Goal: Task Accomplishment & Management: Manage account settings

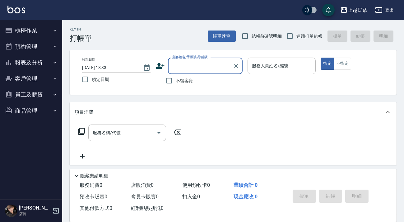
click at [311, 36] on span "連續打單結帳" at bounding box center [309, 36] width 26 height 7
click at [296, 36] on input "連續打單結帳" at bounding box center [289, 36] width 13 height 13
checkbox input "true"
click at [181, 82] on span "不留客資" at bounding box center [184, 80] width 17 height 7
click at [176, 82] on input "不留客資" at bounding box center [168, 80] width 13 height 13
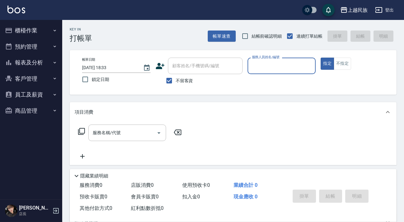
click at [185, 98] on div "Key In 打帳單 帳單速查 結帳前確認明細 連續打單結帳 掛單 結帳 明細 帳單日期 [DATE] 18:33 鎖定日期 顧客姓名/手機號碼/編號 顧客姓…" at bounding box center [232, 154] width 341 height 268
drag, startPoint x: 191, startPoint y: 81, endPoint x: 190, endPoint y: 77, distance: 4.2
click at [191, 80] on span "不留客資" at bounding box center [184, 80] width 17 height 7
click at [176, 80] on input "不留客資" at bounding box center [168, 80] width 13 height 13
checkbox input "false"
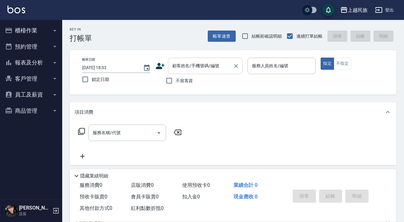
click at [190, 73] on div "顧客姓名/手機號碼/編號" at bounding box center [205, 65] width 75 height 16
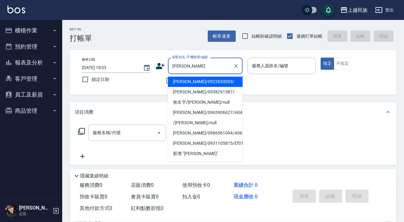
click at [212, 84] on li "[PERSON_NAME]/0922653053/" at bounding box center [205, 81] width 75 height 10
type input "[PERSON_NAME]/0922653053/"
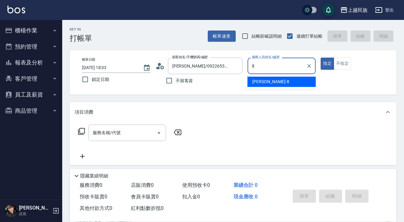
type input "Stella-8"
type button "true"
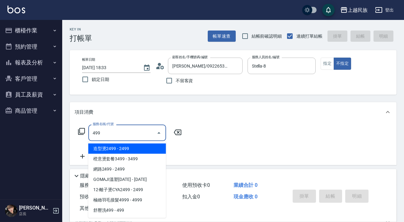
type input "499"
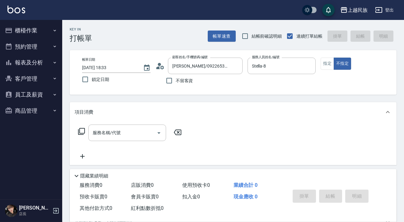
click at [83, 130] on icon at bounding box center [81, 130] width 7 height 7
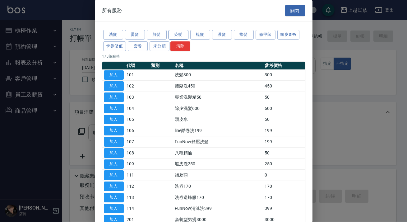
click at [186, 32] on button "染髮" at bounding box center [178, 35] width 20 height 10
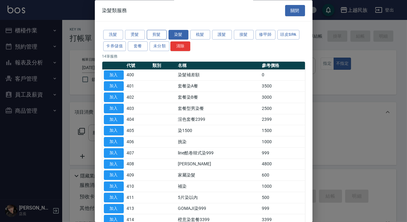
click at [157, 32] on button "剪髮" at bounding box center [157, 35] width 20 height 10
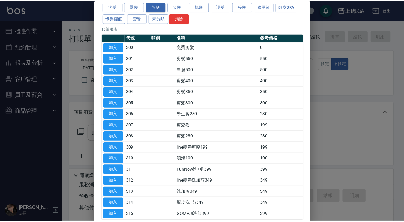
scroll to position [56, 0]
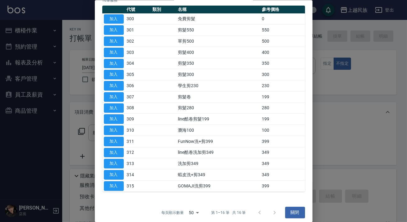
click at [124, 185] on td "加入" at bounding box center [113, 185] width 23 height 11
click at [123, 185] on td "加入" at bounding box center [113, 185] width 23 height 11
click at [123, 185] on button "加入" at bounding box center [114, 186] width 20 height 10
type input "GOMAJI洗剪399(315)"
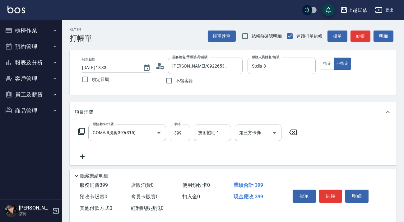
click at [183, 132] on input "399" at bounding box center [180, 132] width 20 height 17
type input "499"
type input "民族-96"
click at [280, 130] on div "第三方卡券" at bounding box center [258, 132] width 47 height 16
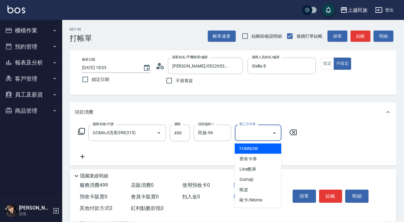
click at [275, 133] on icon "Close" at bounding box center [273, 133] width 3 height 2
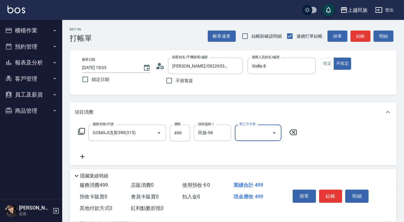
click at [273, 132] on icon "Open" at bounding box center [273, 133] width 3 height 2
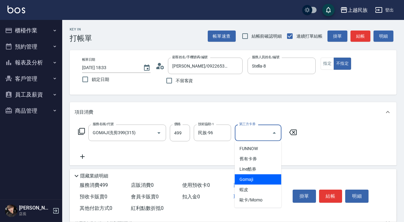
click at [259, 178] on span "Gomaji" at bounding box center [258, 179] width 47 height 10
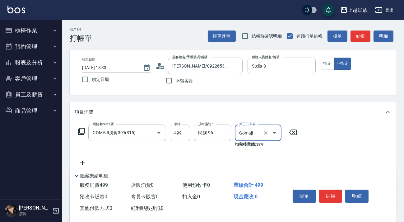
type input "Gomaji"
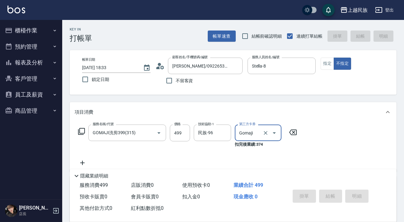
type input "[DATE] 19:45"
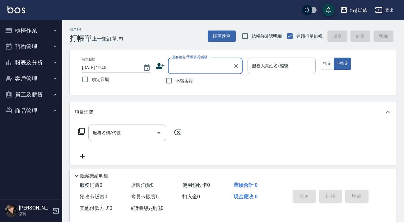
click at [184, 79] on span "不留客資" at bounding box center [184, 80] width 17 height 7
click at [176, 79] on input "不留客資" at bounding box center [168, 80] width 13 height 13
checkbox input "true"
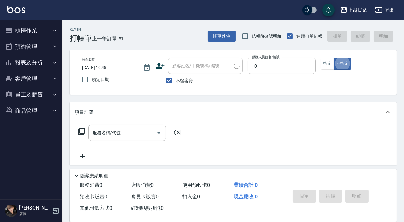
type input "Ula-10"
type button "false"
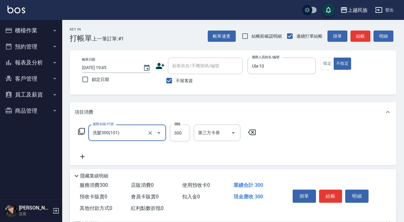
type input "洗髮300(101)"
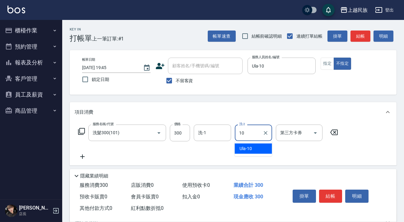
type input "Ula-10"
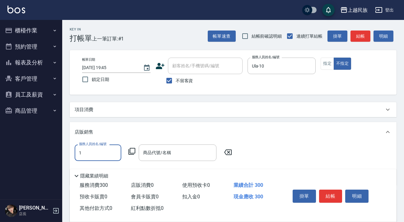
scroll to position [0, 0]
type input "Ula-10"
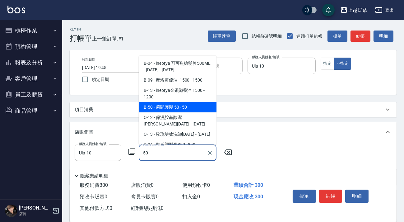
click at [204, 105] on span "B-50 - 瞬間護髮 50 - 50" at bounding box center [178, 107] width 78 height 10
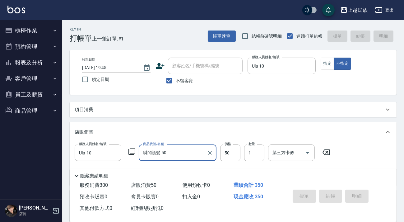
type input "瞬間護髮 50"
type input "[DATE] 19:46"
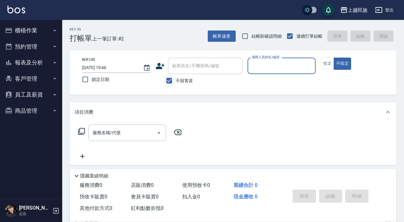
click at [174, 75] on input "不留客資" at bounding box center [168, 80] width 13 height 13
checkbox input "false"
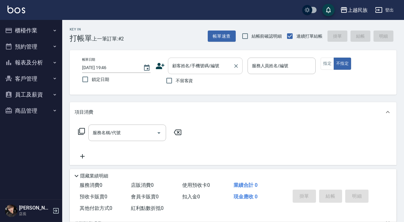
click at [193, 71] on input "顧客姓名/手機號碼/編號" at bounding box center [201, 65] width 60 height 11
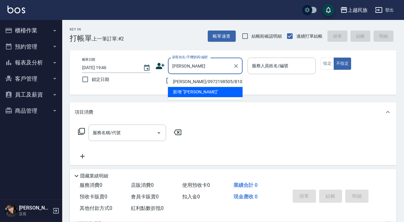
click at [219, 84] on li "[PERSON_NAME]/0972198505/B101021" at bounding box center [205, 81] width 75 height 10
type input "[PERSON_NAME]/0972198505/B101021"
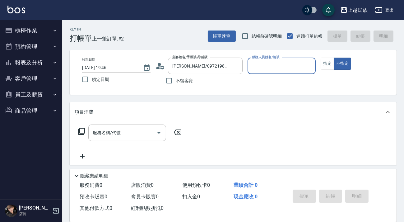
type input "Betty-11"
click at [333, 57] on button "不指定" at bounding box center [341, 63] width 17 height 12
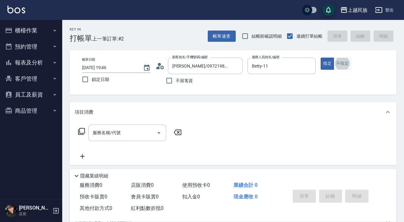
scroll to position [81, 0]
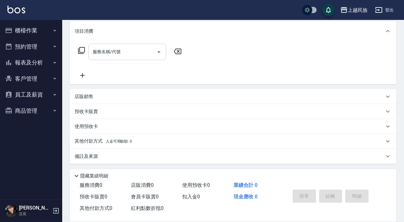
click at [135, 56] on input "服務名稱/代號" at bounding box center [122, 51] width 63 height 11
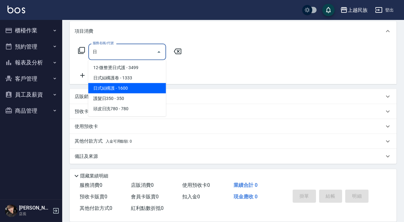
click at [143, 86] on span "日式結構護 - 1600" at bounding box center [127, 88] width 78 height 10
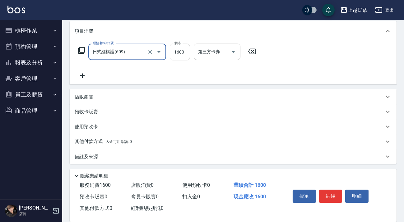
type input "日式結構護(609)"
click at [185, 48] on input "1600" at bounding box center [180, 51] width 20 height 17
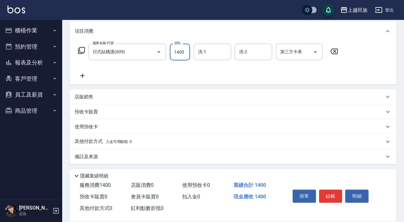
type input "1400"
type input "民族-96"
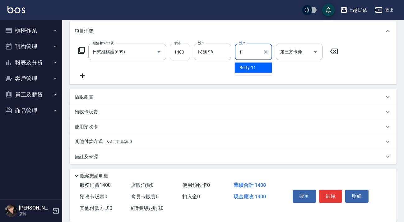
type input "Betty-11"
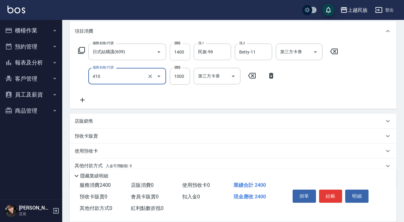
type input "補染(410)"
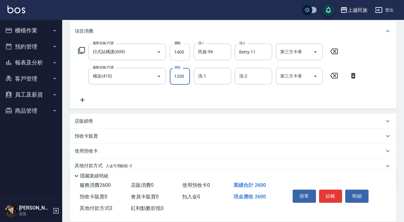
type input "1200"
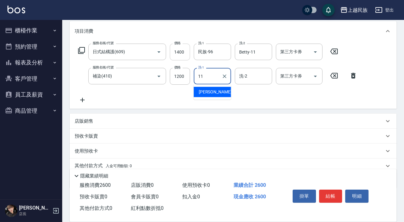
type input "Betty-11"
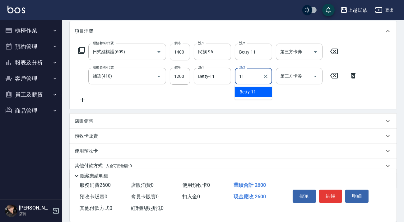
type input "Betty-11"
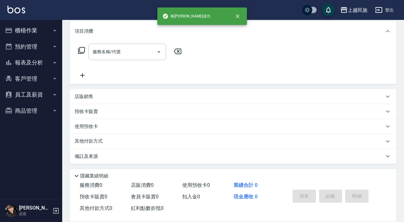
scroll to position [0, 0]
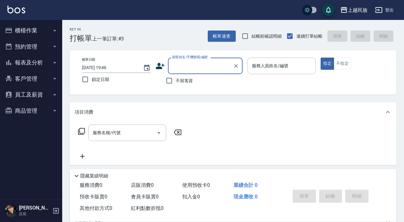
click at [191, 81] on span "不留客資" at bounding box center [184, 80] width 17 height 7
click at [176, 81] on input "不留客資" at bounding box center [168, 80] width 13 height 13
checkbox input "true"
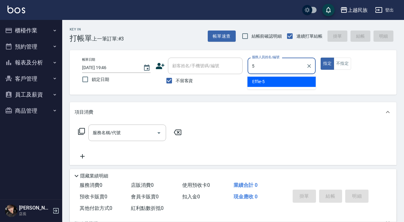
type input "Effie-5"
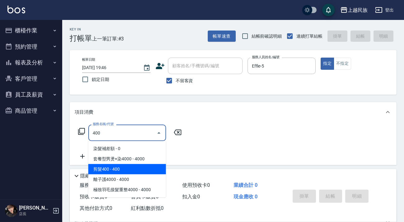
drag, startPoint x: 144, startPoint y: 168, endPoint x: 164, endPoint y: 153, distance: 25.0
click at [144, 168] on span "剪髮400 - 400" at bounding box center [127, 169] width 78 height 10
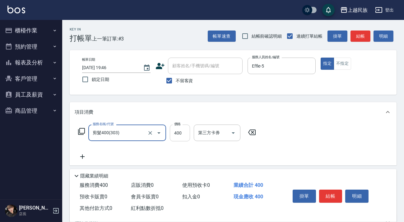
type input "剪髮400(303)"
click at [178, 137] on input "400" at bounding box center [180, 132] width 20 height 17
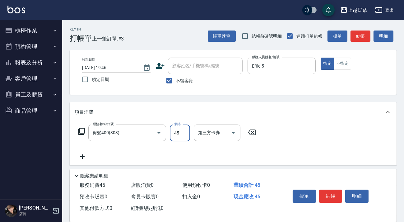
type input "450"
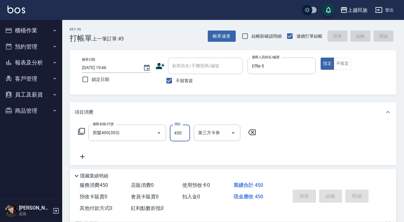
type input "[DATE] 19:47"
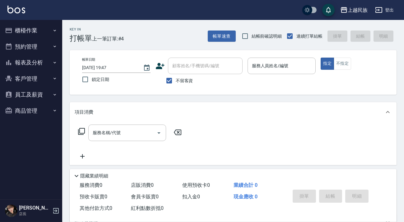
click at [178, 81] on span "不留客資" at bounding box center [184, 80] width 17 height 7
click at [176, 81] on input "不留客資" at bounding box center [168, 80] width 13 height 13
checkbox input "false"
click at [191, 71] on div "顧客姓名/手機號碼/編號" at bounding box center [205, 65] width 75 height 16
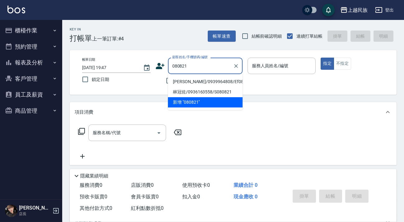
click at [203, 80] on li "[PERSON_NAME]/0939964808/Ef080821" at bounding box center [205, 81] width 75 height 10
type input "[PERSON_NAME]/0939964808/Ef080821"
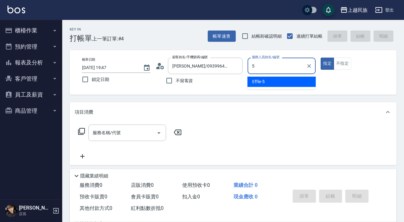
type input "Effie-5"
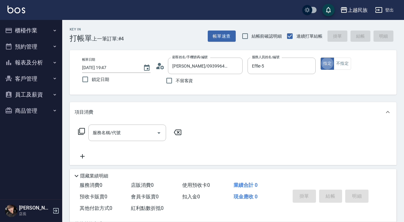
scroll to position [83, 0]
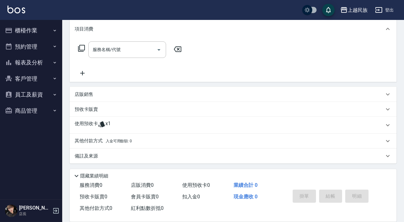
click at [152, 137] on div "其他付款方式 入金可用餘額: 0" at bounding box center [229, 140] width 309 height 7
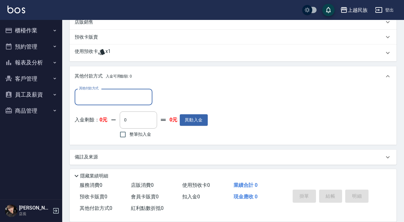
scroll to position [0, 0]
click at [130, 81] on div "其他付款方式 入金可用餘額: 0" at bounding box center [233, 76] width 327 height 20
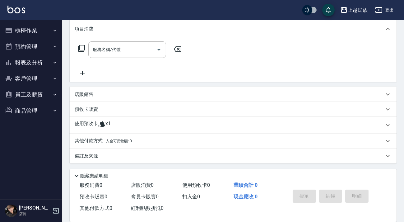
scroll to position [83, 0]
click at [127, 135] on div "其他付款方式 入金可用餘額: 0" at bounding box center [233, 140] width 327 height 15
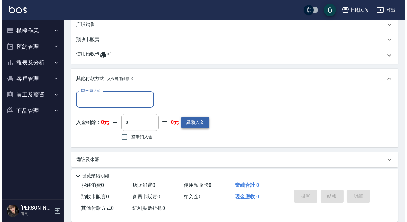
scroll to position [0, 0]
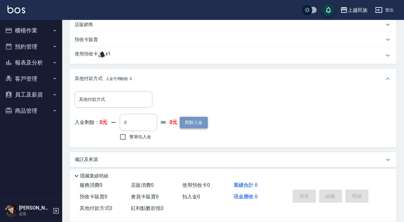
click at [199, 120] on button "異動入金" at bounding box center [194, 122] width 28 height 11
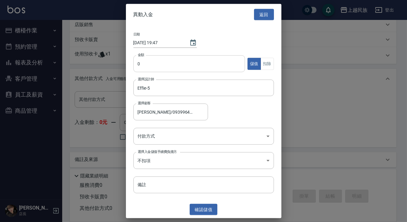
click at [203, 64] on input "0" at bounding box center [189, 63] width 112 height 17
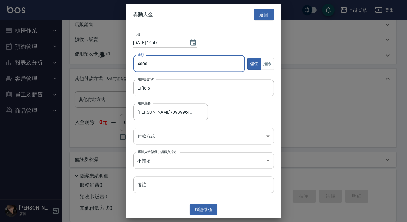
type input "4000"
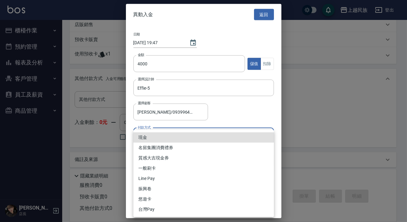
click at [209, 133] on body "上越民族 登出 櫃檯作業 打帳單 帳單列表 現金收支登錄 材料自購登錄 每日結帳 排班表 現場電腦打卡 預約管理 預約管理 單日預約紀錄 單週預約紀錄 報表及…" at bounding box center [203, 36] width 407 height 378
click at [169, 179] on li "Line Pay" at bounding box center [203, 178] width 140 height 10
type input "Line Pay"
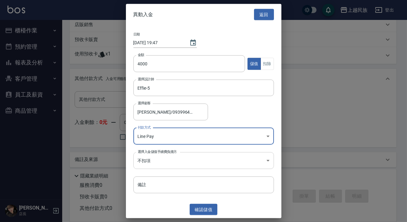
click at [194, 159] on body "上越民族 登出 櫃檯作業 打帳單 帳單列表 現金收支登錄 材料自購登錄 每日結帳 排班表 現場電腦打卡 預約管理 預約管理 單日預約紀錄 單週預約紀錄 報表及…" at bounding box center [203, 36] width 407 height 378
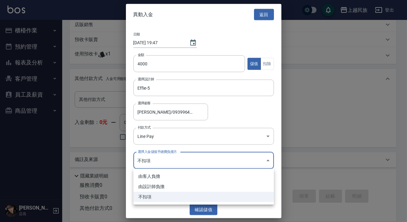
click at [177, 185] on li "由設計師負擔" at bounding box center [203, 186] width 140 height 10
type input "BYDESIGNER"
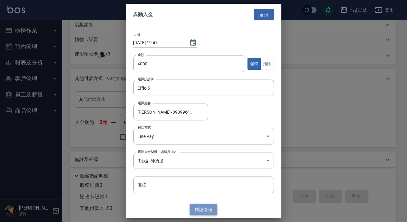
click at [200, 209] on button "確認 儲值" at bounding box center [204, 208] width 28 height 11
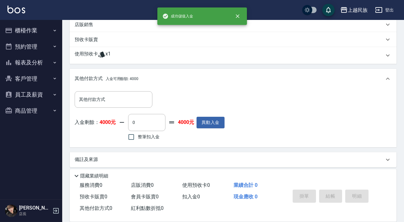
scroll to position [96, 0]
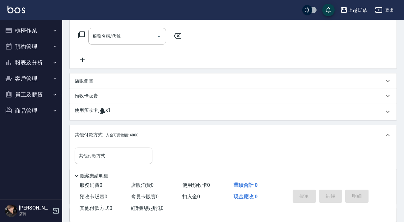
click at [115, 94] on div "預收卡販賣" at bounding box center [229, 96] width 309 height 7
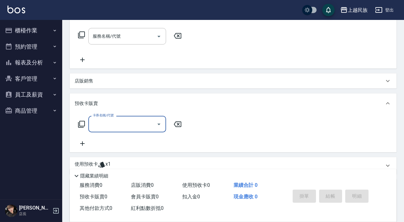
scroll to position [181, 0]
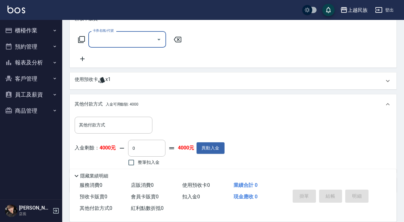
click at [146, 34] on input "卡券名稱/代號" at bounding box center [122, 39] width 63 height 11
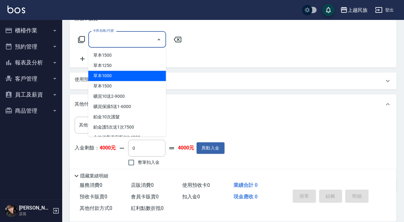
scroll to position [121, 0]
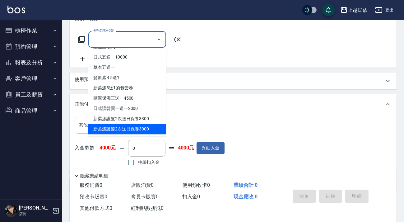
click at [122, 127] on span "新柔漾護髮2次送日保養3000" at bounding box center [127, 129] width 78 height 10
type input "新柔漾護髮2次送日保養3000(022)"
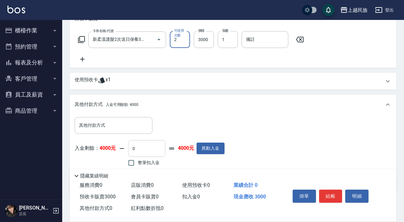
scroll to position [210, 0]
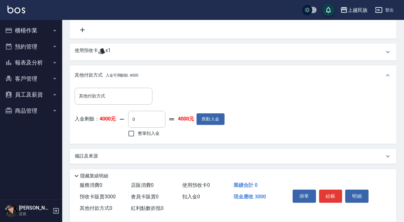
click at [153, 136] on label "整筆扣入金" at bounding box center [142, 133] width 35 height 13
click at [138, 136] on input "整筆扣入金" at bounding box center [131, 133] width 13 height 13
checkbox input "true"
type input "3000"
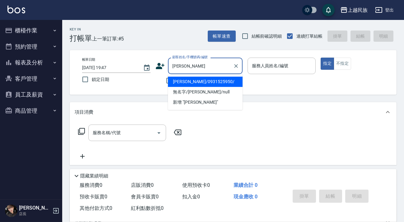
click at [213, 81] on li "[PERSON_NAME]/0931525950/" at bounding box center [205, 81] width 75 height 10
type input "[PERSON_NAME]/0931525950/"
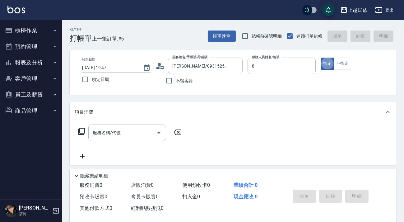
type input "Stella-8"
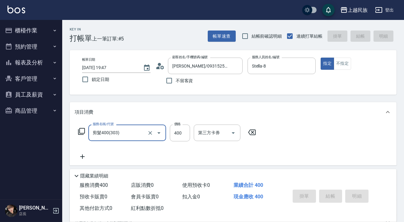
type input "剪髮400(303)"
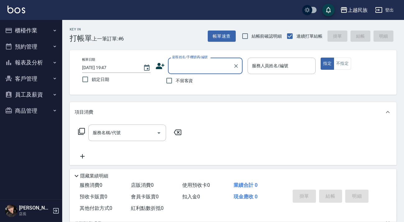
click at [181, 78] on span "不留客資" at bounding box center [184, 80] width 17 height 7
click at [176, 78] on input "不留客資" at bounding box center [168, 80] width 13 height 13
checkbox input "true"
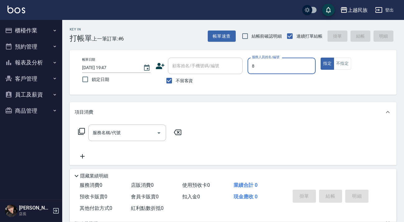
type input "Stella-8"
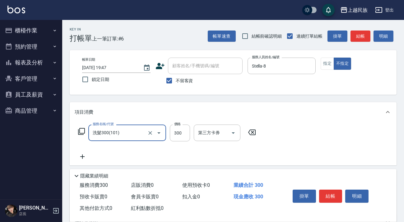
type input "洗髮300(101)"
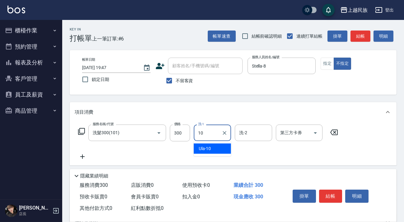
type input "Ula-10"
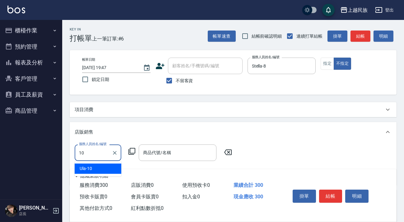
type input "Ula-10"
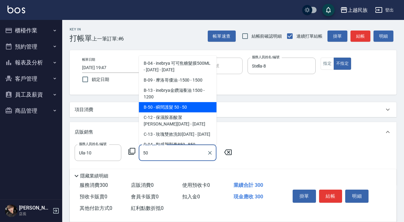
click at [189, 103] on span "B-50 - 瞬間護髮 50 - 50" at bounding box center [178, 107] width 78 height 10
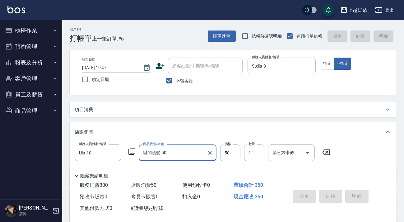
type input "瞬間護髮 50"
type input "[DATE] 19:48"
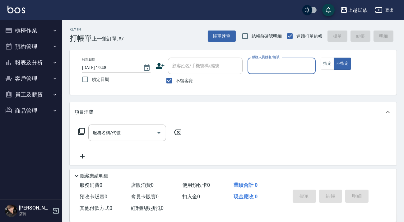
click at [179, 83] on span "不留客資" at bounding box center [184, 80] width 17 height 7
click at [176, 83] on input "不留客資" at bounding box center [168, 80] width 13 height 13
checkbox input "false"
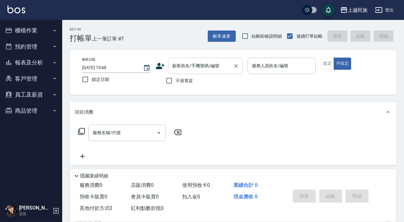
click at [181, 71] on input "顧客姓名/手機號碼/編號" at bounding box center [201, 65] width 60 height 11
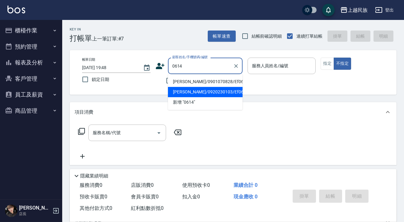
click at [193, 96] on li "[PERSON_NAME]/0920230103/Ef061412" at bounding box center [205, 92] width 75 height 10
type input "[PERSON_NAME]/0920230103/Ef061412"
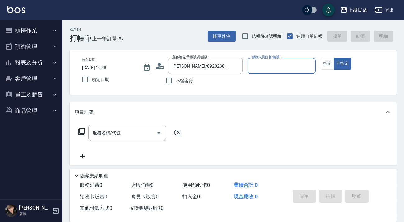
type input "Effie-5"
click at [333, 57] on button "不指定" at bounding box center [341, 63] width 17 height 12
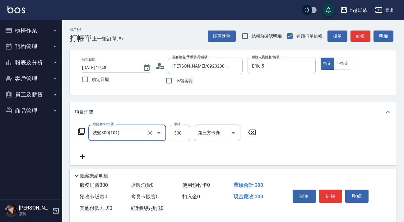
type input "洗髮300(101)"
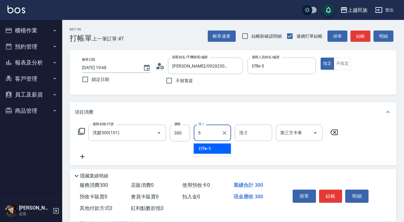
type input "Effie-5"
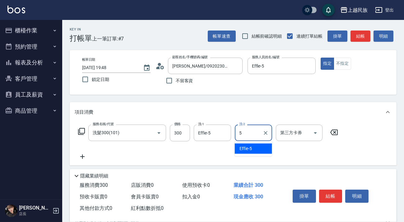
type input "Effie-5"
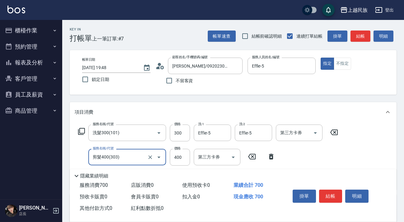
scroll to position [106, 0]
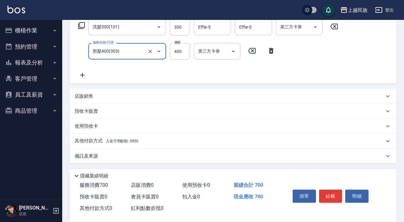
type input "剪髮400(303)"
drag, startPoint x: 140, startPoint y: 143, endPoint x: 144, endPoint y: 142, distance: 4.3
click at [141, 142] on div "其他付款方式 入金可用餘額: 3850" at bounding box center [229, 140] width 309 height 7
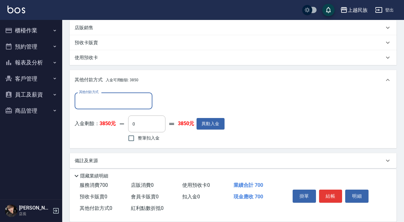
scroll to position [0, 0]
click at [152, 142] on label "整筆扣入金" at bounding box center [142, 137] width 35 height 13
click at [138, 142] on input "整筆扣入金" at bounding box center [131, 137] width 13 height 13
checkbox input "true"
type input "700"
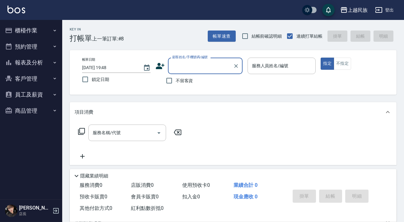
click at [178, 81] on span "不留客資" at bounding box center [184, 80] width 17 height 7
click at [176, 81] on input "不留客資" at bounding box center [168, 80] width 13 height 13
checkbox input "true"
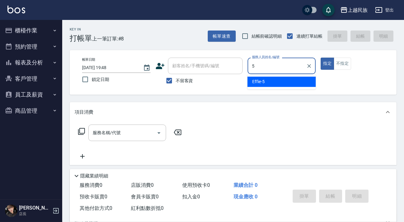
type input "Effie-5"
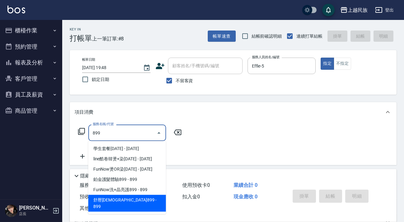
click at [153, 199] on span "舒壓[DEMOGRAPHIC_DATA]899 - 899" at bounding box center [127, 202] width 78 height 17
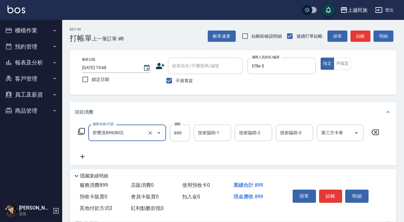
type input "舒壓洗899(802)"
click at [215, 130] on div "技術協助-1 技術協助-1" at bounding box center [212, 132] width 37 height 16
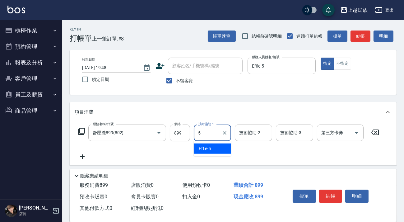
type input "Effie-5"
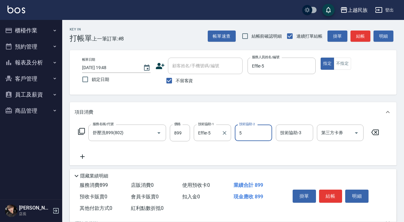
type input "Effie-5"
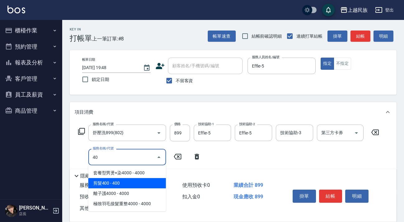
drag, startPoint x: 144, startPoint y: 182, endPoint x: 179, endPoint y: 168, distance: 38.1
click at [144, 182] on span "剪髮400 - 400" at bounding box center [127, 183] width 78 height 10
type input "剪髮400(303)"
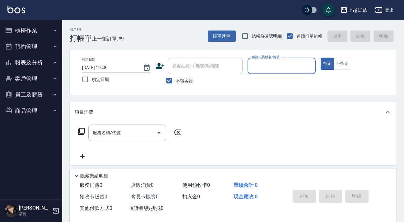
click at [183, 74] on div "顧客姓名/手機號碼/編號" at bounding box center [205, 65] width 75 height 16
click at [198, 67] on input "顧客姓名/手機號碼/編號" at bounding box center [205, 65] width 69 height 11
click at [188, 77] on span "不留客資" at bounding box center [184, 80] width 17 height 7
click at [176, 77] on input "不留客資" at bounding box center [168, 80] width 13 height 13
checkbox input "false"
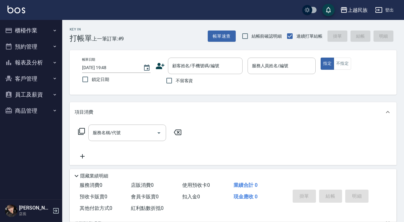
click at [194, 74] on div "不留客資" at bounding box center [198, 80] width 87 height 13
click at [194, 74] on div "顧客姓名/手機號碼/編號" at bounding box center [205, 65] width 75 height 16
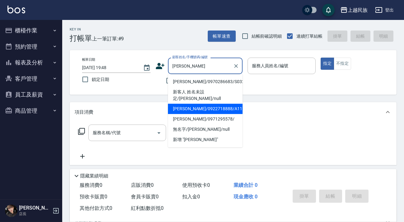
drag, startPoint x: 208, startPoint y: 100, endPoint x: 212, endPoint y: 99, distance: 4.5
click at [208, 103] on li "[PERSON_NAME]/0922718888/A112811" at bounding box center [205, 108] width 75 height 10
type input "[PERSON_NAME]/0922718888/A112811"
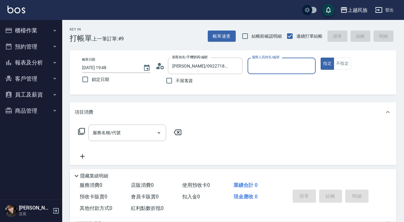
type input "[PERSON_NAME]-2"
click at [320, 57] on button "指定" at bounding box center [326, 63] width 13 height 12
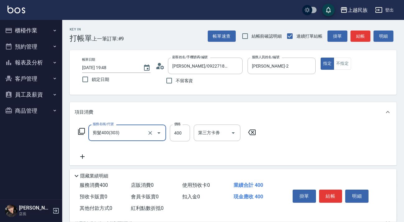
type input "剪髮400(303)"
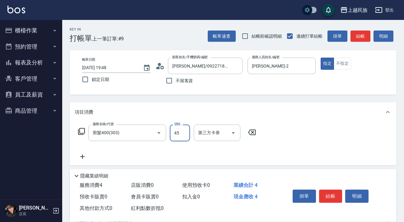
type input "450"
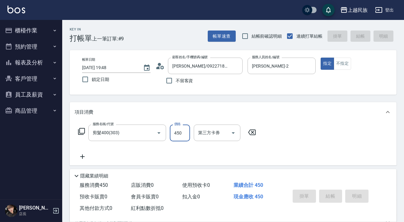
type input "[DATE] 19:49"
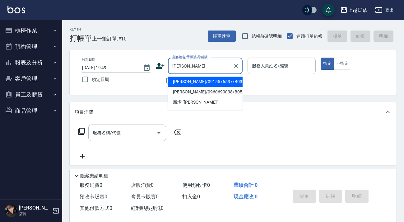
click at [208, 81] on li "[PERSON_NAME]/0915576537/B032111" at bounding box center [205, 81] width 75 height 10
type input "[PERSON_NAME]/0915576537/B032111"
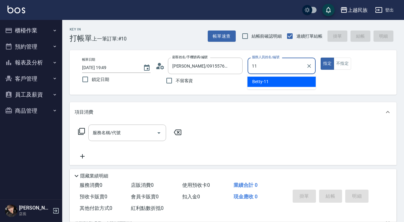
type input "Betty-11"
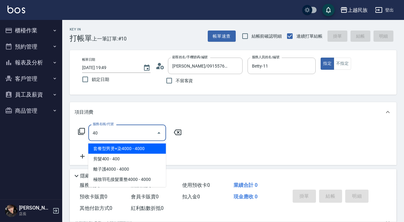
type input "4"
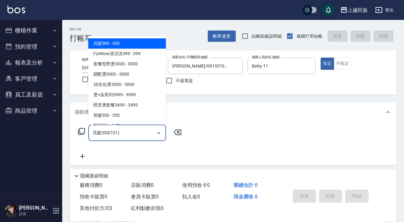
type input "洗髮300(101)"
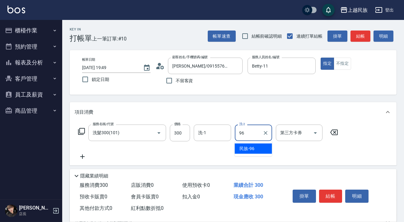
type input "民族-96"
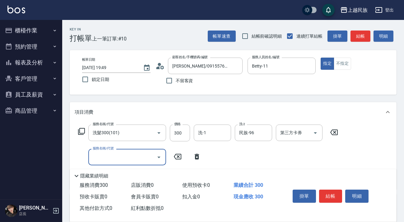
type input "4"
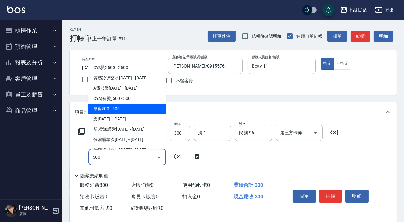
click at [144, 111] on span "單剪500 - 500" at bounding box center [127, 108] width 78 height 10
type input "單剪500(302)"
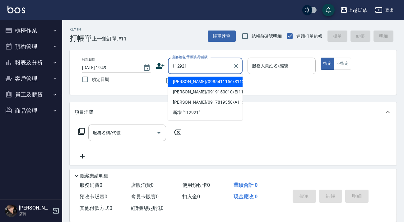
click at [211, 83] on li "[PERSON_NAME]/0985411156/S112921" at bounding box center [205, 81] width 75 height 10
type input "[PERSON_NAME]/0985411156/S112921"
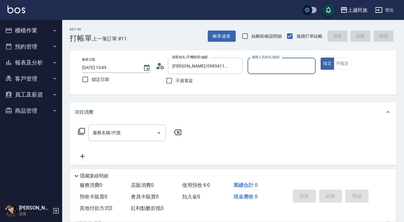
type input "Stella-8"
click at [320, 57] on button "指定" at bounding box center [326, 63] width 13 height 12
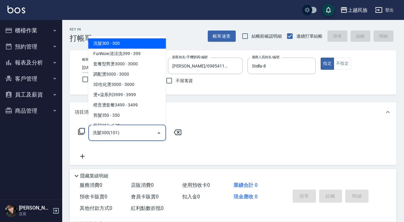
type input "洗髮300(101)"
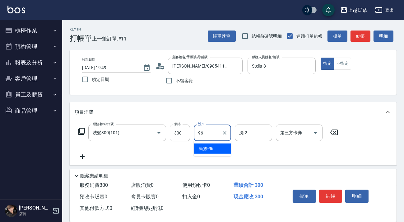
type input "民族-96"
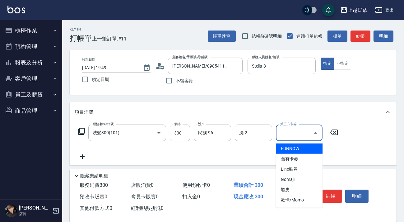
click at [78, 155] on icon at bounding box center [83, 156] width 16 height 7
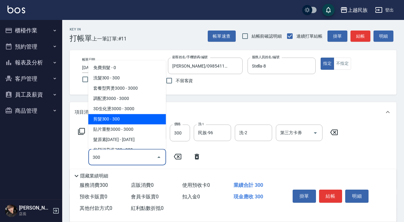
click at [124, 119] on span "剪髮300 - 300" at bounding box center [127, 119] width 78 height 10
type input "剪髮300(305)"
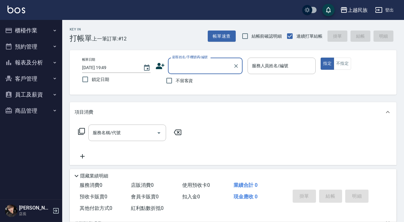
click at [184, 73] on div "顧客姓名/手機號碼/編號" at bounding box center [205, 65] width 75 height 16
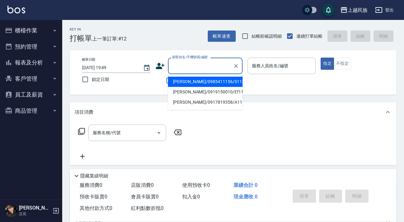
click at [192, 66] on input "顧客姓名/手機號碼/編號" at bounding box center [201, 65] width 60 height 11
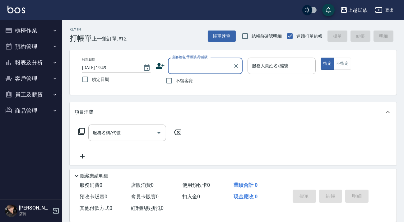
click at [206, 66] on input "顧客姓名/手機號碼/編號" at bounding box center [201, 65] width 60 height 11
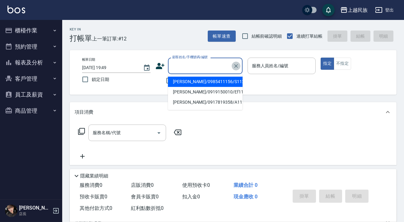
click at [236, 66] on icon "Clear" at bounding box center [236, 66] width 4 height 4
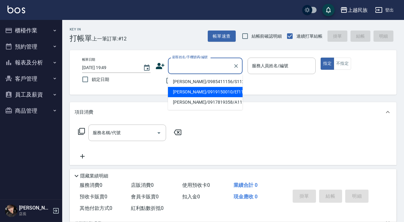
click at [263, 87] on div "帳單日期 [DATE] 19:49 鎖定日期 顧客姓名/手機號碼/編號 顧客姓名/手機號碼/編號 不留客資 服務人員姓名/編號 服務人員姓名/編號 指定 不指定" at bounding box center [233, 72] width 312 height 30
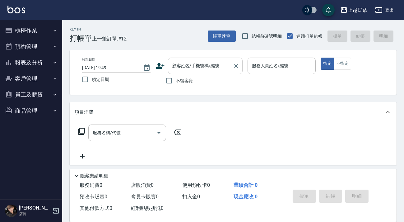
click at [214, 65] on div "顧客姓名/手機號碼/編號 顧客姓名/手機號碼/編號" at bounding box center [205, 65] width 75 height 16
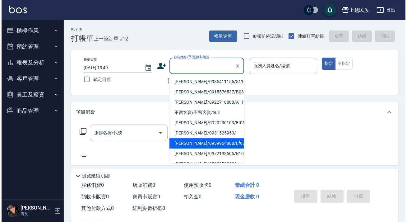
scroll to position [28, 0]
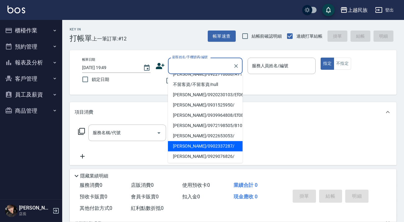
click at [216, 144] on li "[PERSON_NAME]/0902337287/" at bounding box center [205, 146] width 75 height 10
type input "[PERSON_NAME]/0902337287/"
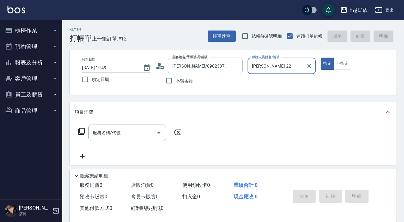
click at [320, 57] on button "指定" at bounding box center [326, 63] width 13 height 12
type input "[PERSON_NAME]-2"
click at [133, 133] on input "服務名稱/代號" at bounding box center [122, 132] width 63 height 11
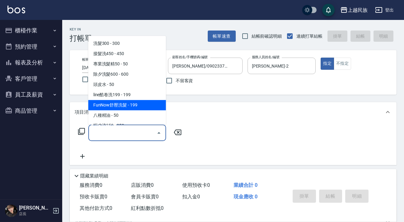
click at [80, 135] on div "服務名稱/代號 服務名稱/代號" at bounding box center [130, 132] width 111 height 16
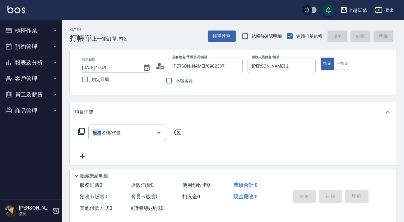
click at [81, 134] on icon at bounding box center [81, 130] width 7 height 7
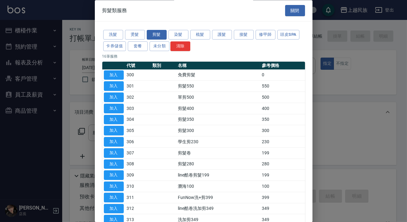
click at [138, 29] on div "洗髮 燙髮 剪髮 染髮 梳髮 護髮 接髮 修甲師 頭皮SPA 卡券儲值 套餐 未分類 清除" at bounding box center [203, 40] width 203 height 23
click at [136, 34] on button "燙髮" at bounding box center [135, 35] width 20 height 10
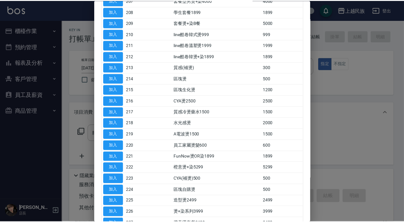
scroll to position [169, 0]
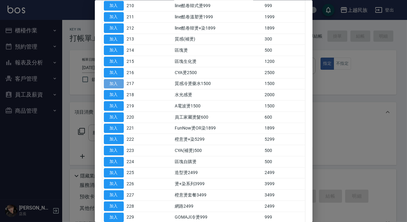
click at [115, 82] on button "加入" at bounding box center [114, 84] width 20 height 10
type input "質感冷燙藥水1500(217)"
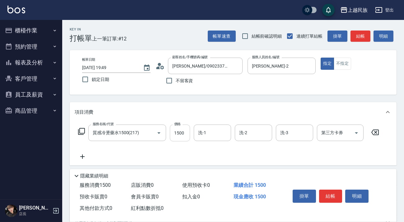
click at [174, 128] on input "1500" at bounding box center [180, 132] width 20 height 17
type input "1999"
type input "[PERSON_NAME]-2"
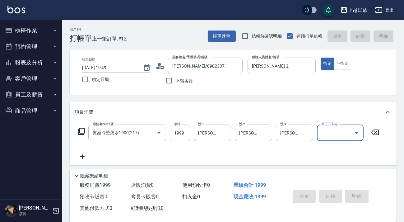
type input "[DATE] 19:50"
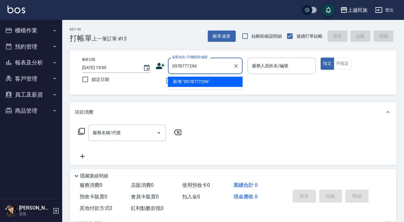
click at [199, 80] on li "新增 "0978777296"" at bounding box center [205, 81] width 75 height 10
type input "0978777296"
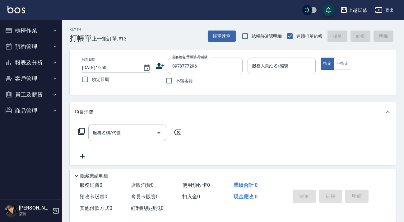
click at [162, 68] on icon at bounding box center [159, 65] width 9 height 9
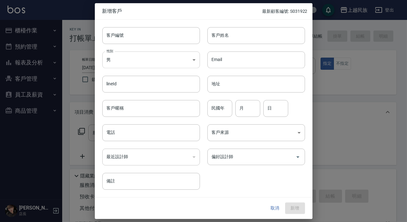
type input "0978777296"
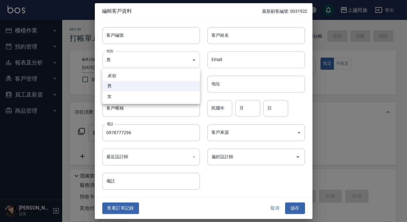
click at [179, 56] on body "上越民族 登出 櫃檯作業 打帳單 帳單列表 現金收支登錄 材料自購登錄 每日結帳 排班表 現場電腦打卡 預約管理 預約管理 單日預約紀錄 單週預約紀錄 報表及…" at bounding box center [203, 151] width 407 height 303
drag, startPoint x: 158, startPoint y: 93, endPoint x: 166, endPoint y: 92, distance: 8.4
click at [158, 93] on li "女" at bounding box center [151, 96] width 98 height 10
type input "[DEMOGRAPHIC_DATA]"
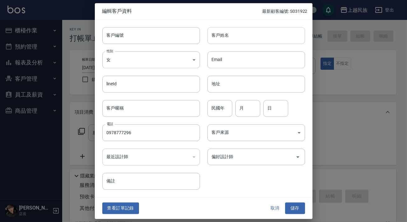
drag, startPoint x: 255, startPoint y: 25, endPoint x: 253, endPoint y: 33, distance: 7.8
click at [255, 28] on div "客戶姓名 客戶姓名" at bounding box center [252, 32] width 105 height 24
click at [253, 33] on input "客戶姓名" at bounding box center [256, 35] width 98 height 17
type input "[PERSON_NAME]"
click at [293, 205] on button "儲存" at bounding box center [295, 207] width 20 height 11
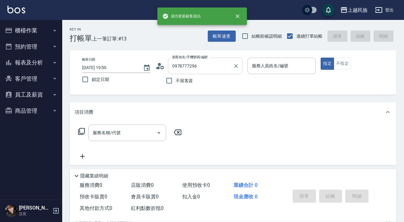
click at [219, 65] on input "0978777296" at bounding box center [201, 65] width 60 height 11
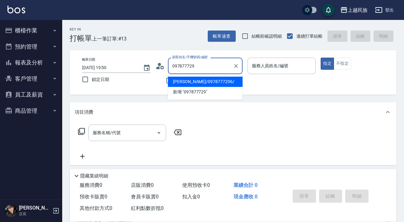
click at [201, 80] on li "[PERSON_NAME]/0978777296/" at bounding box center [205, 81] width 75 height 10
type input "[PERSON_NAME]/0978777296/"
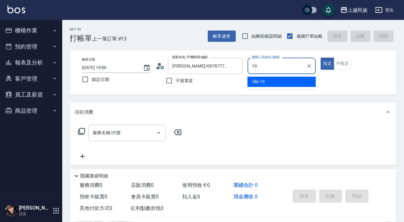
type input "Ula-10"
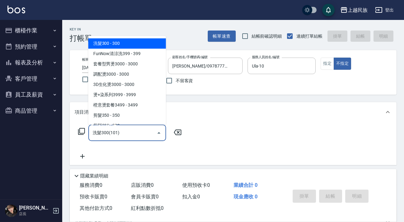
type input "洗髮300(101)"
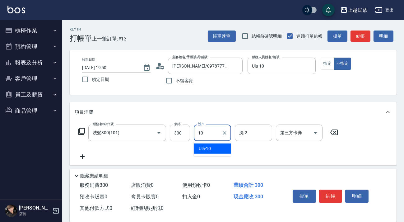
type input "Ula-10"
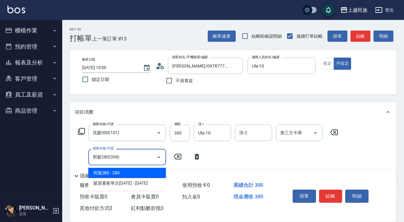
type input "剪髮280(308)"
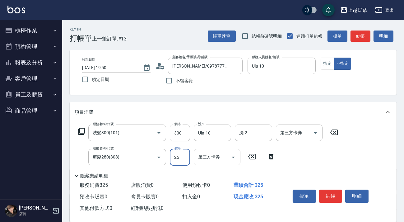
type input "250"
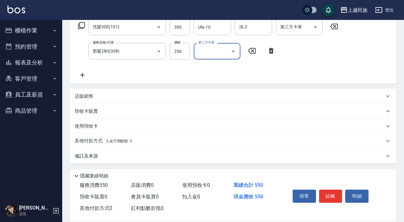
click at [142, 137] on div "其他付款方式 入金可用餘額: 0" at bounding box center [233, 140] width 327 height 15
click at [143, 138] on div "其他付款方式 入金可用餘額: 0" at bounding box center [229, 140] width 309 height 7
click at [143, 134] on div "其他付款方式 入金可用餘額: 0" at bounding box center [233, 140] width 327 height 15
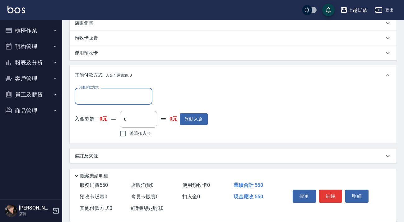
scroll to position [0, 0]
click at [132, 91] on input "其他付款方式" at bounding box center [113, 95] width 72 height 11
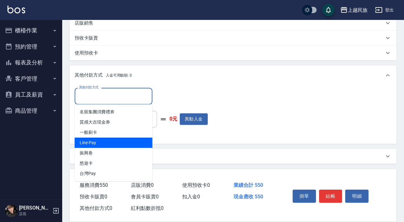
click at [133, 139] on span "Line Pay" at bounding box center [114, 142] width 78 height 10
type input "Line Pay"
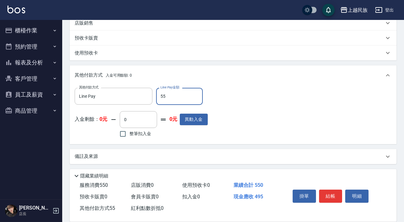
type input "550"
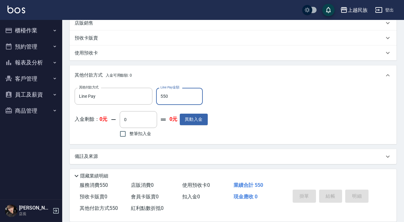
type input "[DATE] 19:52"
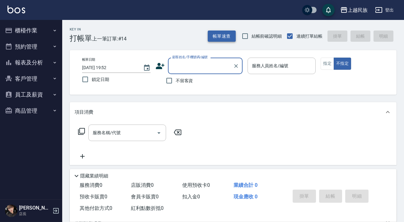
click at [227, 34] on button "帳單速查" at bounding box center [222, 35] width 28 height 11
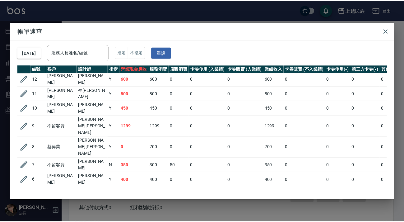
scroll to position [2, 0]
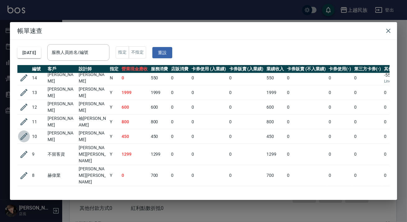
click at [21, 133] on icon "button" at bounding box center [24, 136] width 7 height 7
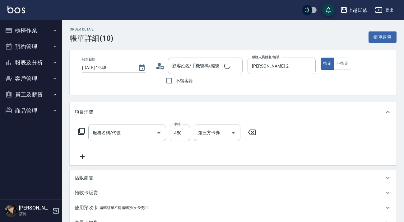
type input "[DATE] 19:48"
type input "[PERSON_NAME]-2"
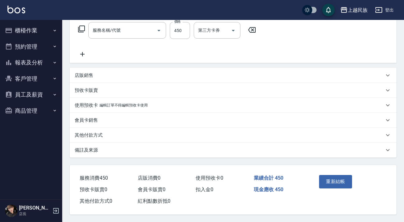
type input "剪髮400(303)"
type input "[PERSON_NAME]/0922718888/A112811"
click at [205, 147] on div "備註及來源" at bounding box center [229, 150] width 309 height 7
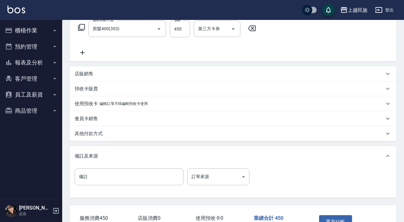
scroll to position [117, 0]
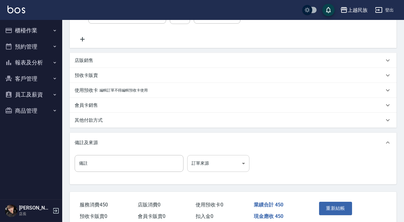
click at [240, 158] on body "上越民族 登出 櫃檯作業 打帳單 帳單列表 現金收支登錄 材料自購登錄 每日結帳 排班表 現場電腦打卡 預約管理 預約管理 單日預約紀錄 單週預約紀錄 報表及…" at bounding box center [202, 65] width 404 height 365
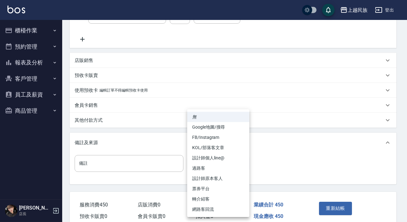
click at [220, 179] on li "設計師原本客人" at bounding box center [218, 178] width 62 height 10
type input "設計師原本客人"
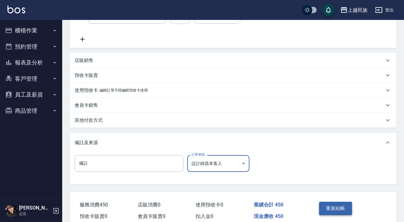
click at [331, 207] on button "重新結帳" at bounding box center [335, 207] width 33 height 13
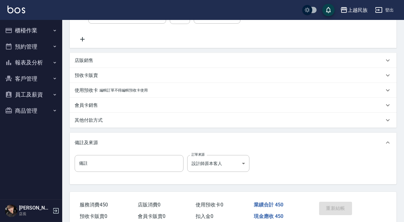
scroll to position [117, 0]
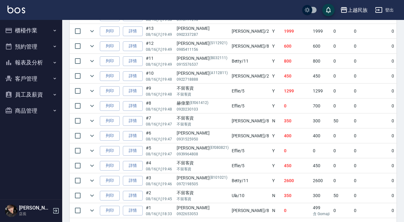
scroll to position [222, 0]
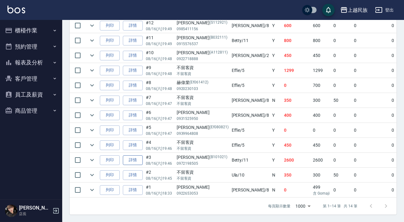
click at [136, 155] on link "詳情" at bounding box center [133, 160] width 20 height 10
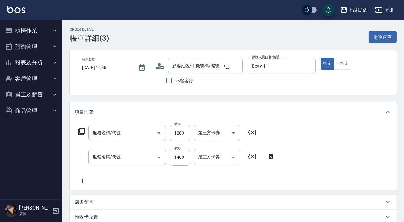
type input "[DATE] 19:46"
type input "Betty-11"
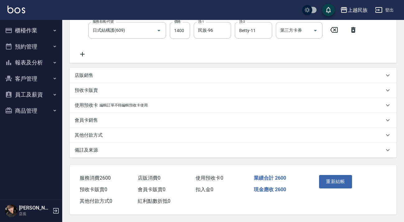
type input "補染(410)"
type input "日式結構護(609)"
click at [254, 153] on div "備註及來源" at bounding box center [233, 149] width 327 height 15
type input "[PERSON_NAME]/0972198505/B101021"
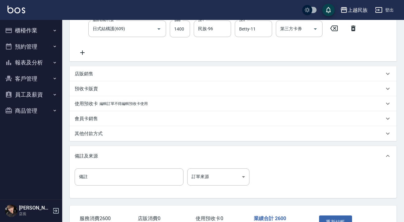
scroll to position [170, 0]
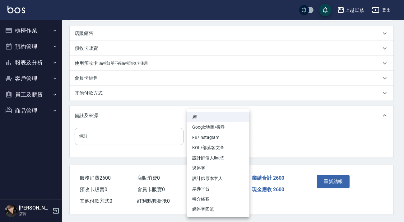
click at [245, 136] on body "上越民族 登出 櫃檯作業 打帳單 帳單列表 現金收支登錄 材料自購登錄 每日結帳 排班表 現場電腦打卡 預約管理 預約管理 單日預約紀錄 單週預約紀錄 報表及…" at bounding box center [202, 27] width 404 height 390
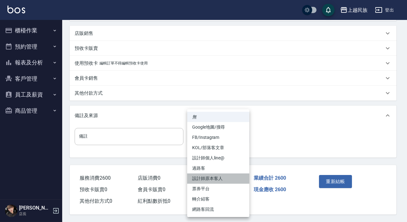
click at [228, 176] on li "設計師原本客人" at bounding box center [218, 178] width 62 height 10
type input "設計師原本客人"
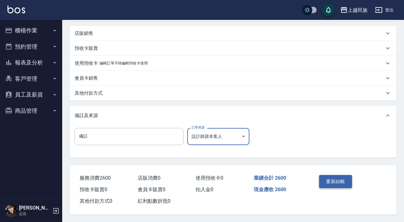
drag, startPoint x: 313, startPoint y: 178, endPoint x: 330, endPoint y: 179, distance: 17.1
click at [313, 178] on div "重新結帳" at bounding box center [349, 186] width 80 height 42
click at [330, 179] on button "重新結帳" at bounding box center [335, 181] width 33 height 13
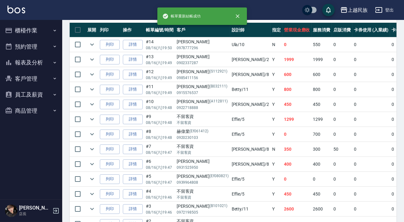
scroll to position [222, 0]
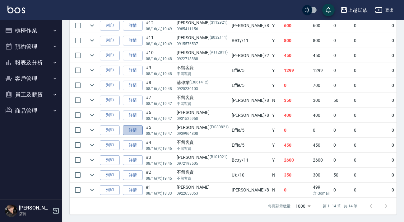
click at [138, 126] on link "詳情" at bounding box center [133, 130] width 20 height 10
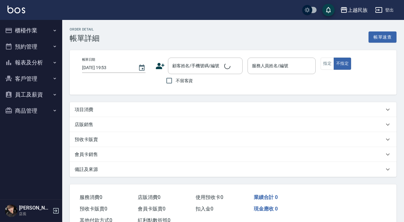
type input "[DATE] 19:47"
type input "Effie-5"
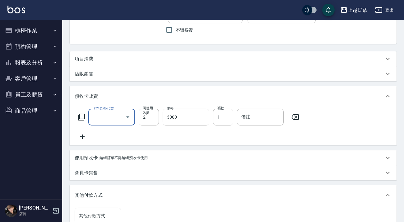
type input "[PERSON_NAME]/0939964808/Ef080821"
type input "新柔漾護髮2次送日保養3000(022)"
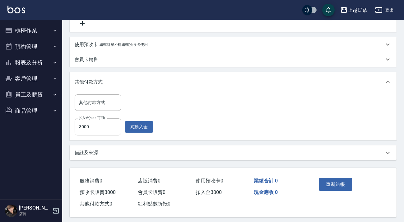
click at [255, 153] on div "備註及來源" at bounding box center [229, 152] width 309 height 7
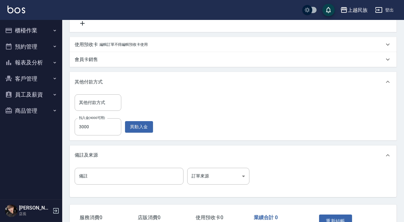
scroll to position [205, 0]
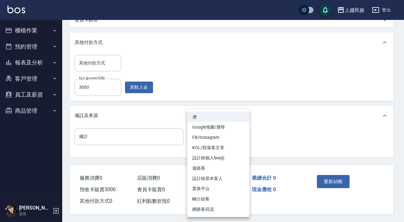
click at [248, 138] on body "上越民族 登出 櫃檯作業 打帳單 帳單列表 現金收支登錄 材料自購登錄 每日結帳 排班表 現場電腦打卡 預約管理 預約管理 單日預約紀錄 單週預約紀錄 報表及…" at bounding box center [202, 9] width 404 height 425
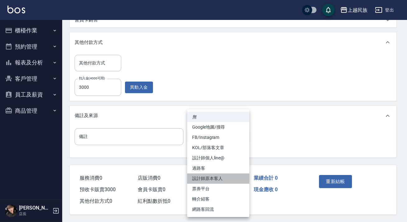
click at [228, 177] on li "設計師原本客人" at bounding box center [218, 178] width 62 height 10
type input "設計師原本客人"
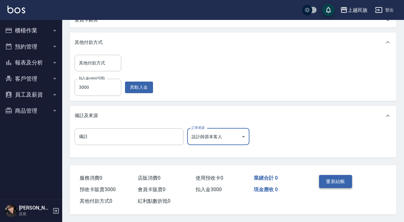
click at [325, 180] on button "重新結帳" at bounding box center [335, 181] width 33 height 13
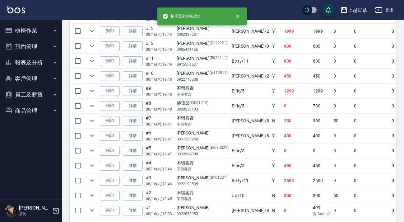
scroll to position [222, 0]
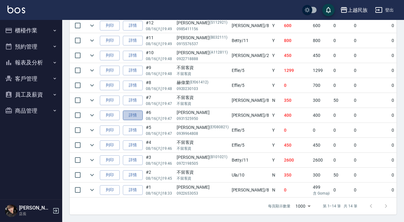
click at [130, 110] on link "詳情" at bounding box center [133, 115] width 20 height 10
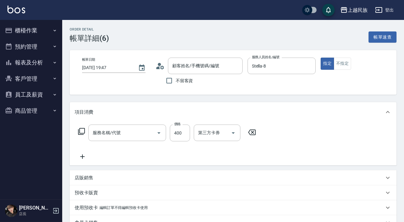
type input "[DATE] 19:47"
type input "Stella-8"
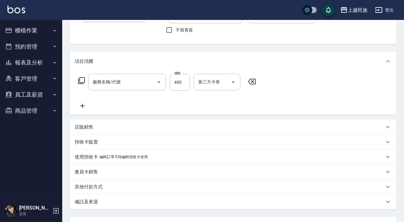
type input "剪髮400(303)"
type input "[PERSON_NAME]/0931525950/"
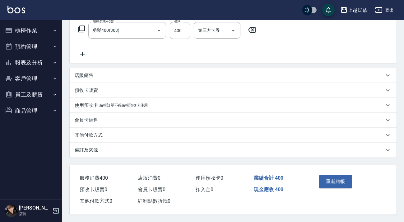
drag, startPoint x: 243, startPoint y: 151, endPoint x: 250, endPoint y: 148, distance: 7.7
click at [244, 151] on div "備註及來源" at bounding box center [229, 150] width 309 height 7
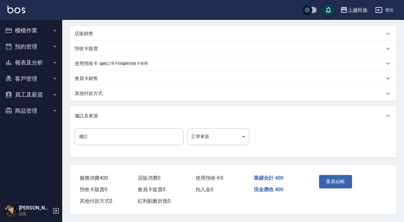
scroll to position [145, 0]
click at [244, 134] on body "上越民族 登出 櫃檯作業 打帳單 帳單列表 現金收支登錄 材料自購登錄 每日結帳 排班表 現場電腦打卡 預約管理 預約管理 單日預約紀錄 單週預約紀錄 報表及…" at bounding box center [202, 38] width 404 height 365
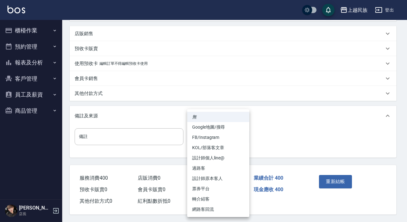
click at [230, 176] on li "設計師原本客人" at bounding box center [218, 178] width 62 height 10
type input "設計師原本客人"
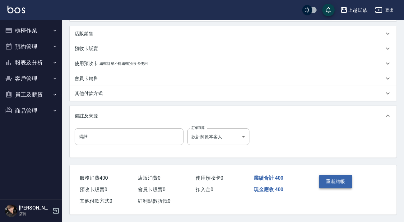
drag, startPoint x: 314, startPoint y: 180, endPoint x: 321, endPoint y: 180, distance: 7.1
click at [318, 180] on div "重新結帳" at bounding box center [349, 186] width 80 height 42
click at [321, 180] on button "重新結帳" at bounding box center [335, 181] width 33 height 13
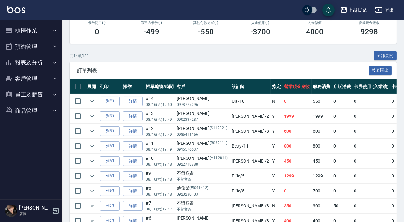
scroll to position [222, 0]
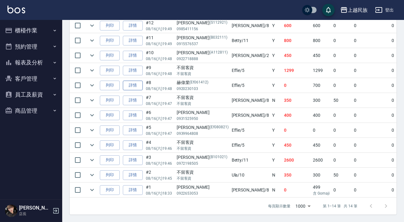
click at [129, 81] on link "詳情" at bounding box center [133, 85] width 20 height 10
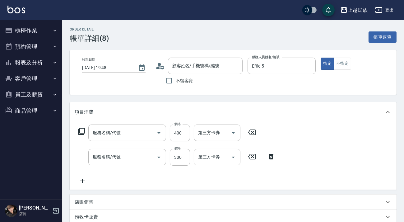
type input "[DATE] 19:48"
type input "Effie-5"
type input "剪髮400(303)"
type input "洗髮300(101)"
type input "[PERSON_NAME]/0920230103/Ef061412"
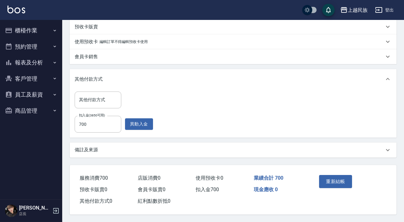
click at [222, 146] on div "備註及來源" at bounding box center [229, 149] width 309 height 7
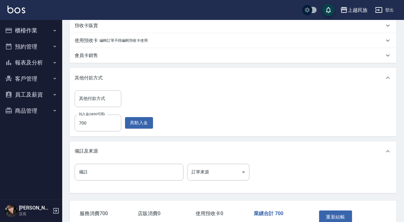
scroll to position [228, 0]
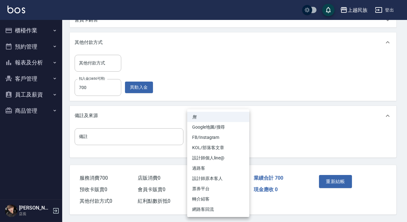
click at [224, 181] on li "設計師原本客人" at bounding box center [218, 178] width 62 height 10
type input "設計師原本客人"
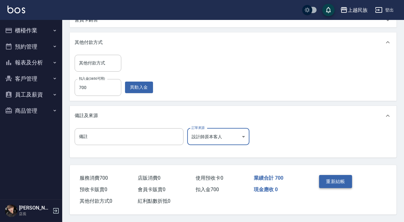
click at [346, 178] on button "重新結帳" at bounding box center [335, 181] width 33 height 13
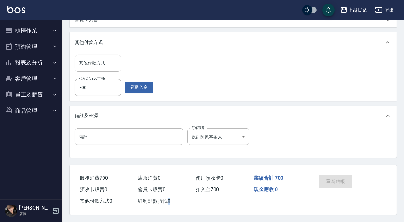
click at [346, 178] on div "重新結帳" at bounding box center [332, 185] width 32 height 27
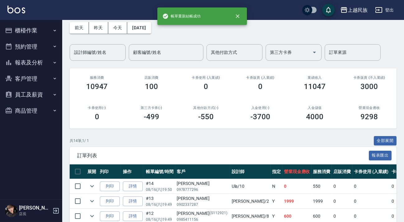
scroll to position [169, 0]
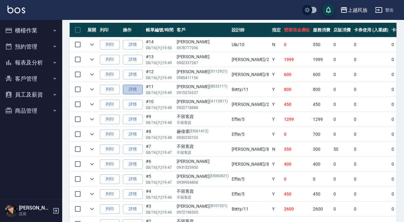
click at [131, 91] on link "詳情" at bounding box center [133, 90] width 20 height 10
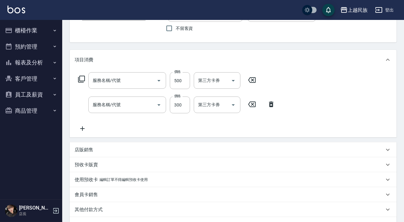
type input "[DATE] 19:49"
type input "Betty-11"
type input "單剪500(302)"
type input "洗髮300(101)"
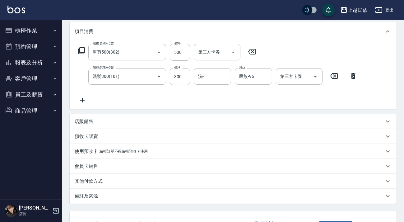
type input "[PERSON_NAME]/0915576537/B032111"
click at [265, 196] on div "備註及來源" at bounding box center [229, 196] width 309 height 7
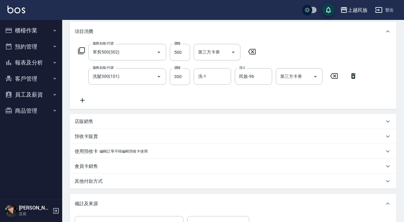
scroll to position [165, 0]
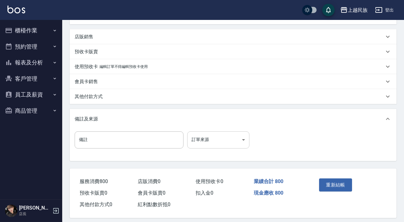
click at [241, 145] on body "上越民族 登出 櫃檯作業 打帳單 帳單列表 現金收支登錄 材料自購登錄 每日結帳 排班表 現場電腦打卡 預約管理 預約管理 單日預約紀錄 單週預約紀錄 報表及…" at bounding box center [202, 30] width 404 height 390
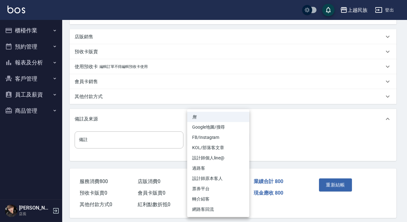
click at [232, 177] on li "設計師原本客人" at bounding box center [218, 178] width 62 height 10
type input "設計師原本客人"
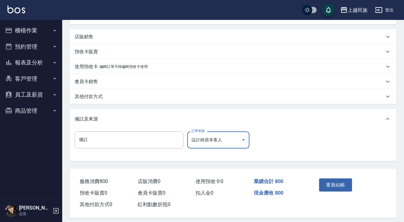
click at [339, 182] on button "重新結帳" at bounding box center [335, 184] width 33 height 13
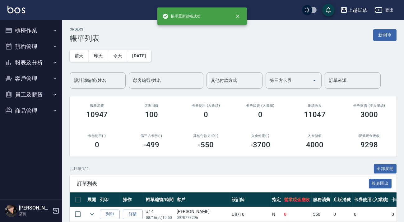
scroll to position [141, 0]
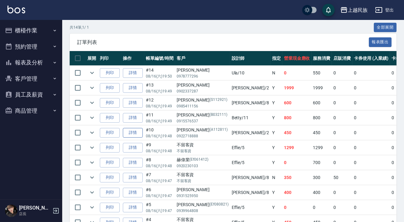
click at [136, 132] on link "詳情" at bounding box center [133, 133] width 20 height 10
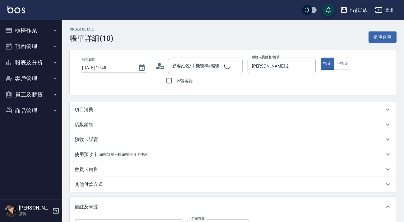
type input "[DATE] 19:48"
type input "[PERSON_NAME]-2"
type input "設計師原本客人"
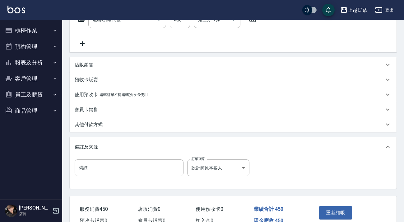
type input "[PERSON_NAME]/0922718888/A112811"
type input "剪髮400(303)"
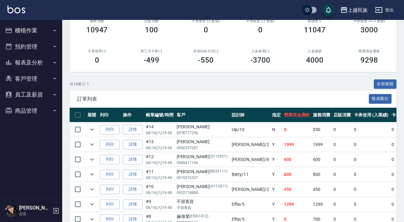
scroll to position [141, 0]
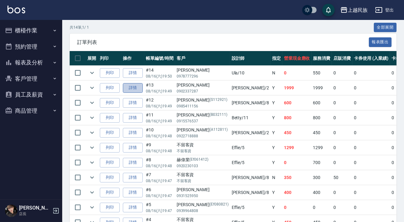
click at [131, 89] on link "詳情" at bounding box center [133, 88] width 20 height 10
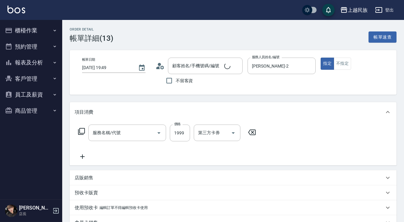
type input "[DATE] 19:49"
type input "[PERSON_NAME]-2"
type input "質感冷燙藥水1500(217)"
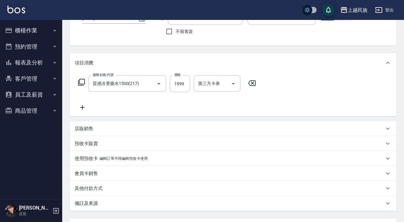
type input "[PERSON_NAME]/0902337287/"
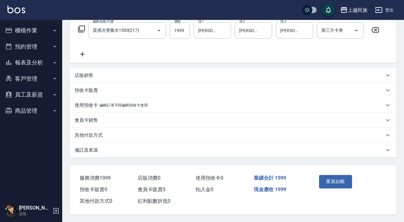
click at [249, 162] on div "Order detail 帳單詳細 (13) 帳單速查 帳單日期 [DATE] 19:49 顧客姓名/手機號碼/編號 [PERSON_NAME]/090233…" at bounding box center [232, 70] width 341 height 304
click at [250, 154] on div "備註及來源" at bounding box center [233, 149] width 327 height 15
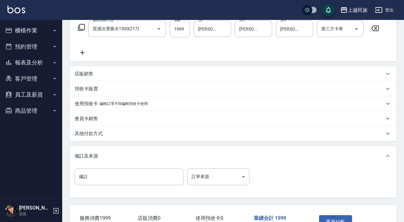
scroll to position [145, 0]
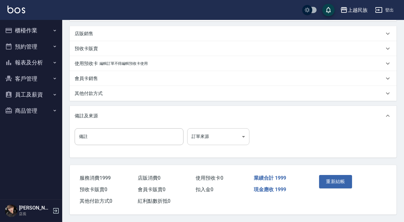
click at [239, 133] on body "上越民族 登出 櫃檯作業 打帳單 帳單列表 現金收支登錄 材料自購登錄 每日結帳 排班表 現場電腦打卡 預約管理 預約管理 單日預約紀錄 單週預約紀錄 報表及…" at bounding box center [202, 38] width 404 height 365
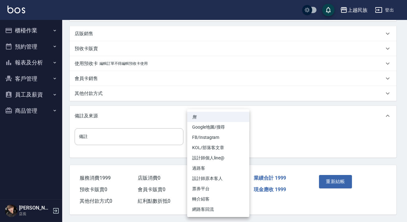
click at [230, 157] on li "設計師個人line@" at bounding box center [218, 158] width 62 height 10
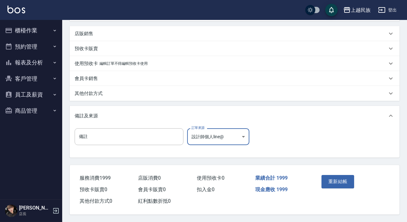
click at [242, 137] on body "上越民族 登出 櫃檯作業 打帳單 帳單列表 現金收支登錄 材料自購登錄 每日結帳 排班表 現場電腦打卡 預約管理 預約管理 單日預約紀錄 單週預約紀錄 報表及…" at bounding box center [203, 38] width 407 height 365
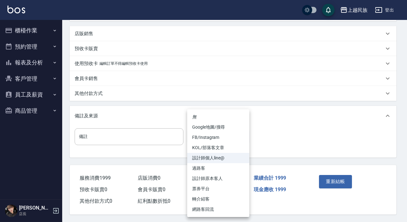
click at [229, 140] on li "FB/Instagram" at bounding box center [218, 137] width 62 height 10
type input "FB/Instagram"
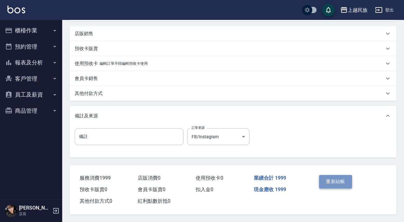
click at [339, 175] on button "重新結帳" at bounding box center [335, 181] width 33 height 13
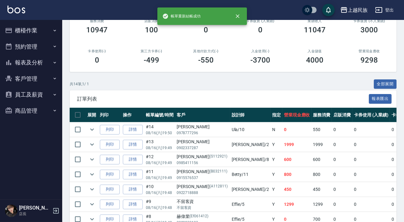
scroll to position [169, 0]
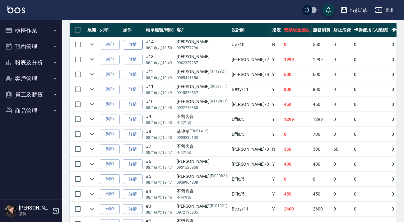
click at [138, 46] on link "詳情" at bounding box center [133, 45] width 20 height 10
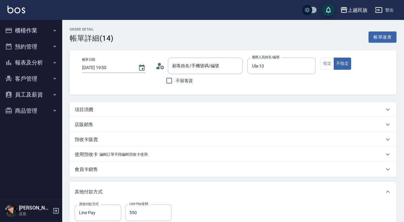
type input "[DATE] 19:50"
type input "Ula-10"
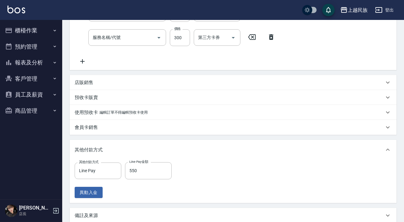
type input "[PERSON_NAME]/0978777296/"
type input "剪髮280(308)"
type input "洗髮300(101)"
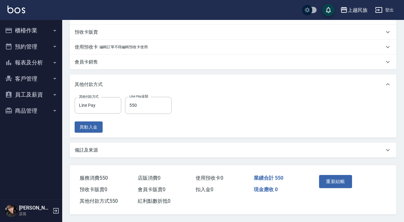
click at [245, 147] on div "備註及來源" at bounding box center [229, 150] width 309 height 7
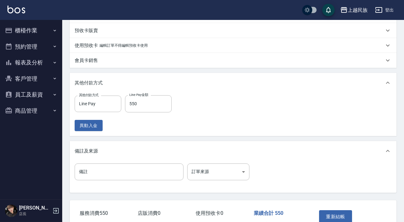
scroll to position [223, 0]
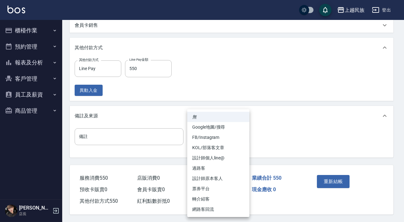
click at [244, 131] on body "上越民族 登出 櫃檯作業 打帳單 帳單列表 現金收支登錄 材料自購登錄 每日結帳 排班表 現場電腦打卡 預約管理 預約管理 單日預約紀錄 單週預約紀錄 報表及…" at bounding box center [202, 0] width 404 height 443
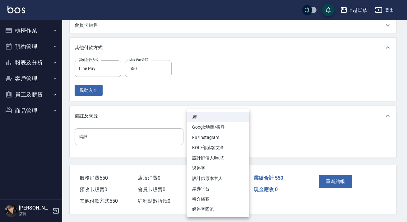
click at [227, 166] on li "過路客" at bounding box center [218, 168] width 62 height 10
type input "過路客"
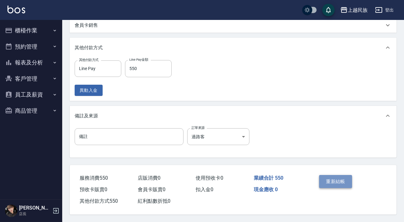
click at [342, 178] on button "重新結帳" at bounding box center [335, 181] width 33 height 13
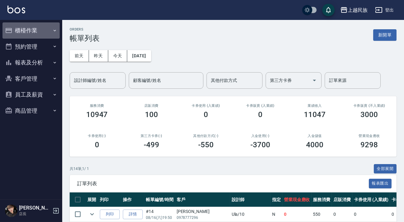
click at [30, 29] on button "櫃檯作業" at bounding box center [30, 30] width 57 height 16
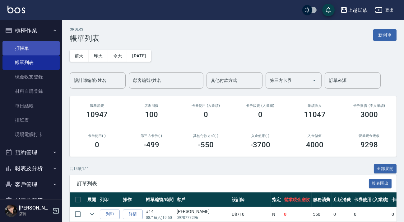
click at [37, 42] on link "打帳單" at bounding box center [30, 48] width 57 height 14
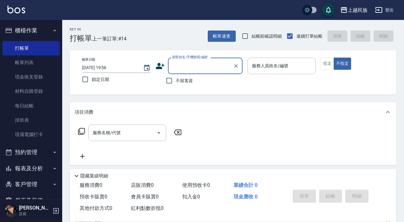
click at [208, 65] on input "顧客姓名/手機號碼/編號" at bounding box center [201, 65] width 60 height 11
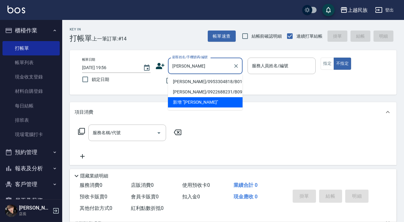
click at [209, 84] on li "[PERSON_NAME]/0953304818/B010921" at bounding box center [205, 81] width 75 height 10
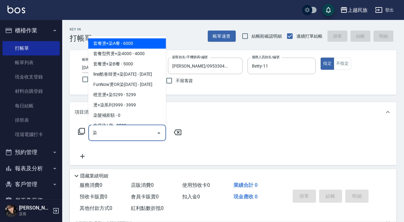
scroll to position [113, 0]
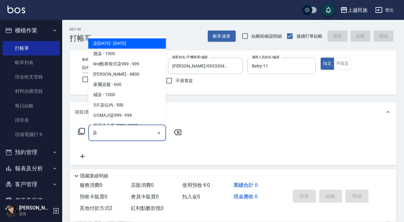
click at [133, 46] on span "染[DATE] - [DATE]" at bounding box center [127, 43] width 78 height 10
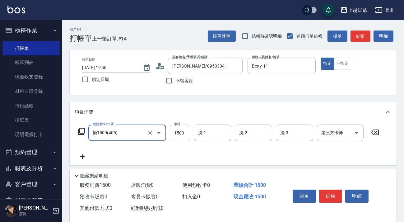
click at [182, 137] on input "1500" at bounding box center [180, 132] width 20 height 17
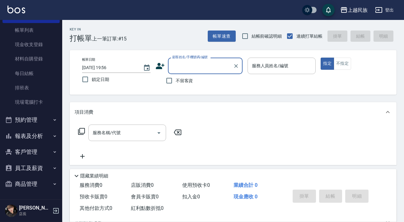
scroll to position [81, 0]
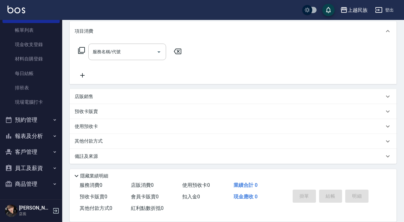
click at [41, 141] on button "報表及分析" at bounding box center [30, 136] width 57 height 16
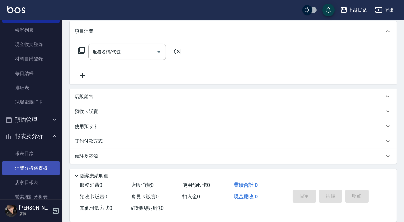
click at [42, 172] on link "消費分析儀表板" at bounding box center [30, 168] width 57 height 14
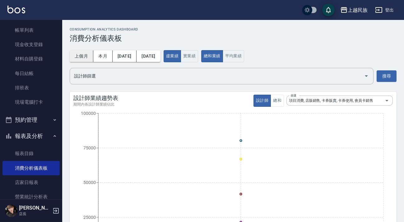
click at [80, 57] on button "上個月" at bounding box center [82, 55] width 24 height 11
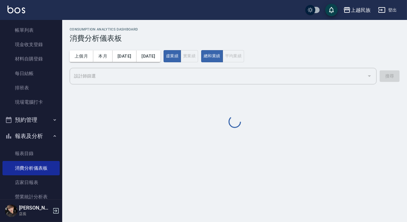
click at [104, 59] on div "上個月 本月 [DATE] [DATE]" at bounding box center [115, 55] width 91 height 11
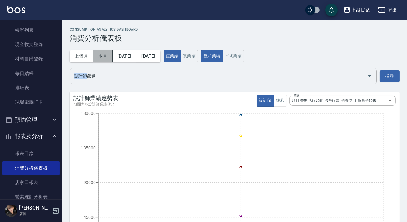
click at [105, 59] on button "本月" at bounding box center [102, 55] width 19 height 11
click at [104, 58] on div "上個月 本月 [DATE] [DATE]" at bounding box center [115, 55] width 91 height 11
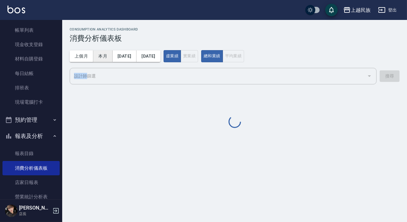
click at [104, 57] on div "上個月 本月 [DATE] [DATE]" at bounding box center [115, 55] width 91 height 11
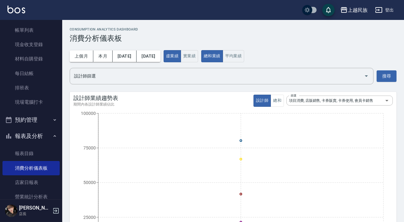
click at [85, 53] on button "上個月" at bounding box center [82, 55] width 24 height 11
click at [102, 60] on button "本月" at bounding box center [102, 55] width 19 height 11
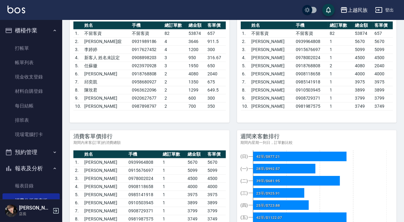
scroll to position [203, 0]
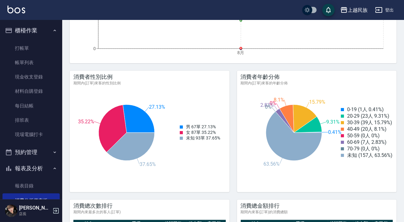
click at [11, 5] on div "上越民族 登出" at bounding box center [202, 10] width 404 height 20
click at [15, 10] on img at bounding box center [16, 10] width 18 height 8
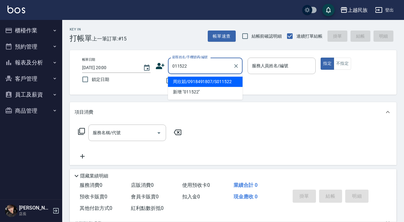
click at [189, 81] on li "周欣穎/0918491807/S011522" at bounding box center [205, 81] width 75 height 10
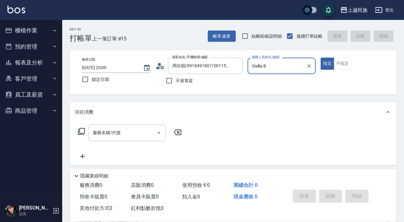
click at [320, 57] on button "指定" at bounding box center [326, 63] width 13 height 12
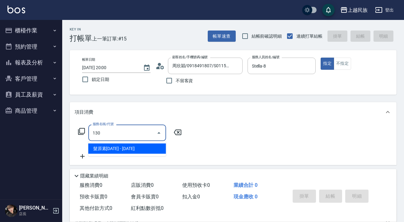
click at [142, 149] on span "髮原素[DATE] - [DATE]" at bounding box center [127, 148] width 78 height 10
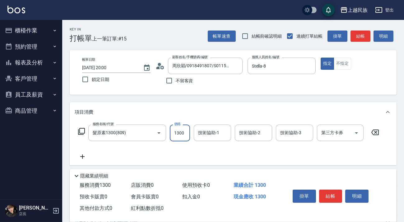
click at [181, 138] on input "1300" at bounding box center [180, 132] width 20 height 17
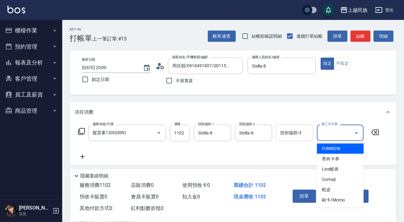
click at [301, 136] on input "技術協助-3" at bounding box center [294, 132] width 32 height 11
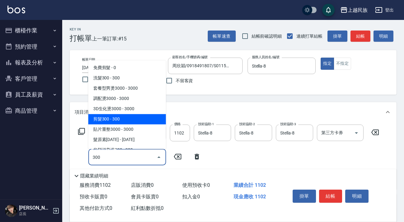
click at [145, 114] on span "剪髮300 - 300" at bounding box center [127, 119] width 78 height 10
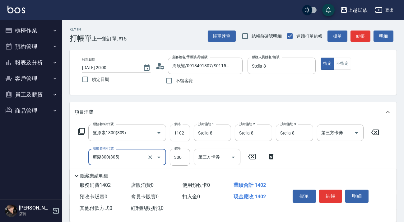
click at [181, 136] on input "1102" at bounding box center [180, 132] width 20 height 17
click at [185, 134] on input "1102" at bounding box center [180, 132] width 20 height 17
click at [183, 133] on input "1102" at bounding box center [180, 132] width 20 height 17
click at [182, 133] on input "1102" at bounding box center [180, 132] width 20 height 17
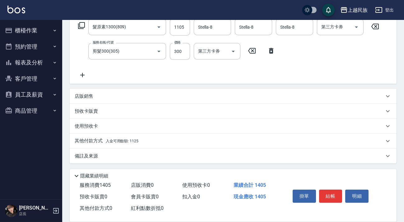
click at [150, 136] on div "其他付款方式 入金可用餘額: 1125" at bounding box center [233, 140] width 327 height 15
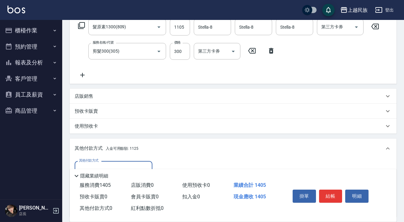
scroll to position [179, 0]
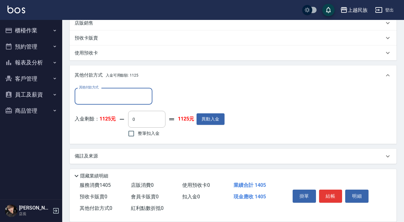
click at [150, 130] on span "整筆扣入金" at bounding box center [149, 133] width 22 height 7
click at [138, 130] on input "整筆扣入金" at bounding box center [131, 133] width 13 height 13
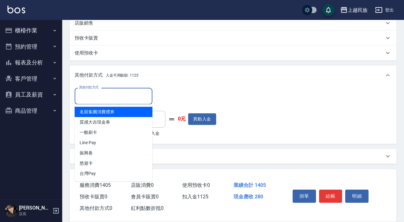
click at [132, 94] on input "其他付款方式" at bounding box center [113, 95] width 72 height 11
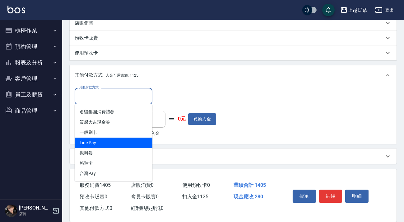
click at [142, 140] on span "Line Pay" at bounding box center [114, 142] width 78 height 10
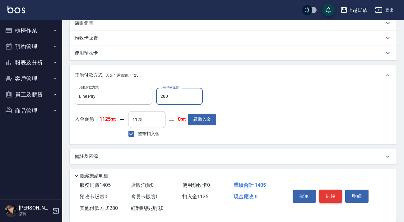
click at [327, 190] on button "結帳" at bounding box center [330, 195] width 23 height 13
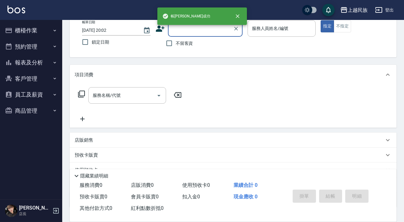
scroll to position [0, 0]
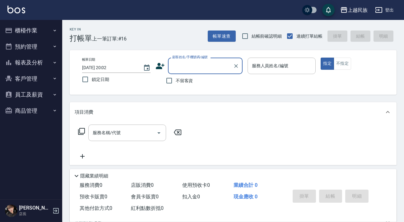
click at [183, 82] on span "不留客資" at bounding box center [184, 80] width 17 height 7
click at [176, 82] on input "不留客資" at bounding box center [168, 80] width 13 height 13
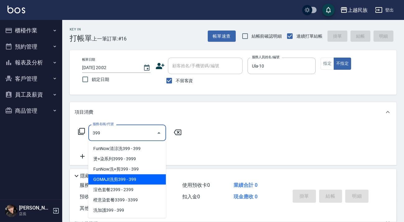
click at [145, 181] on span "GOMAJI洗剪399 - 399" at bounding box center [127, 179] width 78 height 10
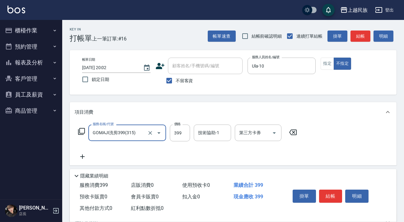
drag, startPoint x: 182, startPoint y: 143, endPoint x: 183, endPoint y: 140, distance: 3.2
click at [183, 143] on div "服務名稱/代號 GOMAJI洗剪399(315) 服務名稱/代號 價格 399 價格 技術協助-1 技術協助-1 第三方卡券 第三方卡券" at bounding box center [188, 142] width 226 height 36
click at [183, 140] on input "399" at bounding box center [180, 132] width 20 height 17
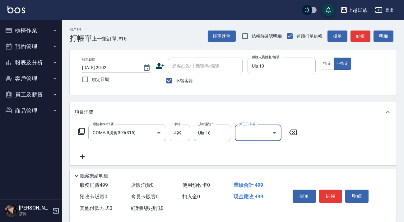
click at [270, 135] on div at bounding box center [273, 132] width 9 height 16
click at [270, 135] on button "Open" at bounding box center [274, 133] width 10 height 10
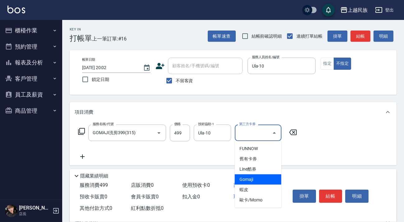
click at [263, 176] on span "Gomaji" at bounding box center [258, 179] width 47 height 10
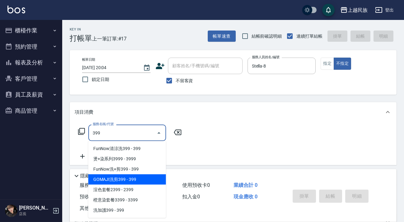
click at [129, 181] on span "GOMAJI洗剪399 - 399" at bounding box center [127, 179] width 78 height 10
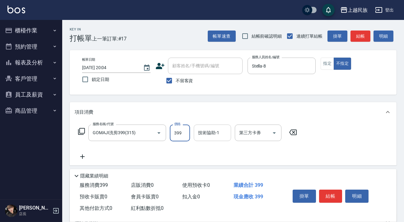
click at [202, 134] on div "技術協助-1 技術協助-1" at bounding box center [212, 132] width 37 height 16
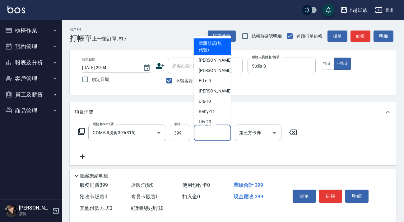
click at [173, 135] on input "399" at bounding box center [180, 132] width 20 height 17
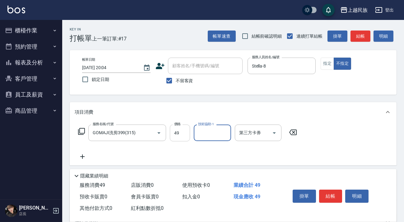
click at [190, 131] on input "49" at bounding box center [180, 132] width 20 height 17
click at [186, 130] on input "49" at bounding box center [180, 132] width 20 height 17
click at [184, 130] on input "49" at bounding box center [180, 132] width 20 height 17
click at [274, 134] on icon "Open" at bounding box center [273, 132] width 7 height 7
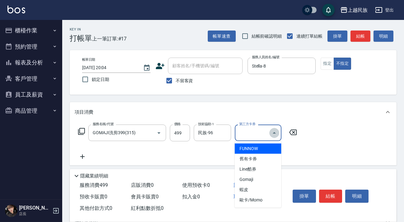
drag, startPoint x: 274, startPoint y: 134, endPoint x: 269, endPoint y: 147, distance: 14.1
click at [272, 142] on body "上越民族 登出 櫃檯作業 打帳單 帳單列表 現金收支登錄 材料自購登錄 每日結帳 排班表 現場電腦打卡 預約管理 預約管理 單日預約紀錄 單週預約紀錄 報表及…" at bounding box center [202, 144] width 404 height 288
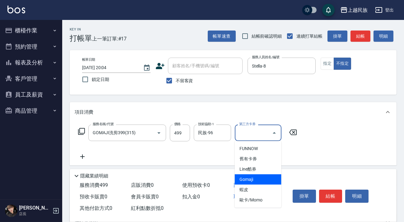
click at [268, 183] on span "Gomaji" at bounding box center [258, 179] width 47 height 10
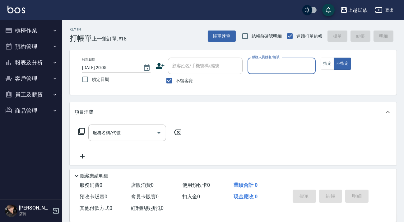
drag, startPoint x: 181, startPoint y: 80, endPoint x: 196, endPoint y: 66, distance: 19.8
click at [181, 80] on span "不留客資" at bounding box center [184, 80] width 17 height 7
click at [176, 80] on input "不留客資" at bounding box center [168, 80] width 13 height 13
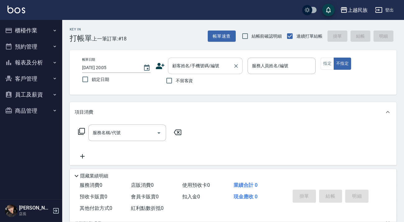
click at [200, 64] on div "顧客姓名/手機號碼/編號 顧客姓名/手機號碼/編號" at bounding box center [205, 65] width 75 height 16
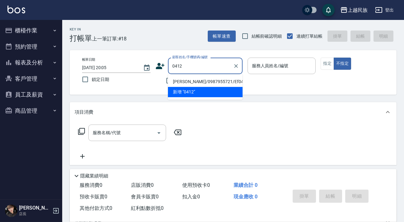
click at [200, 84] on li "[PERSON_NAME]/0987955721/Ef041211" at bounding box center [205, 81] width 75 height 10
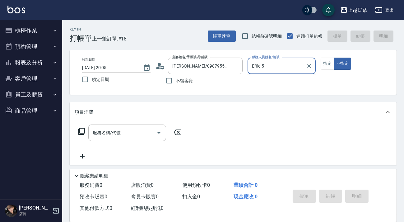
click at [333, 57] on button "不指定" at bounding box center [341, 63] width 17 height 12
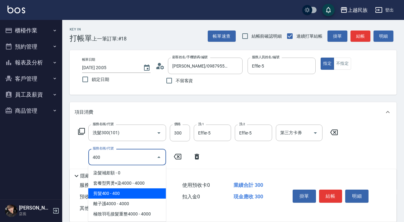
click at [155, 191] on span "剪髮400 - 400" at bounding box center [127, 193] width 78 height 10
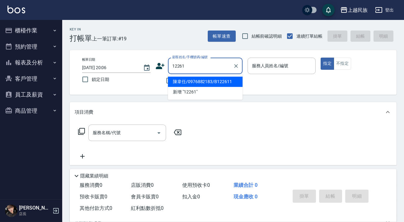
click at [222, 83] on li "陳韋任/0976882183/B122611" at bounding box center [205, 81] width 75 height 10
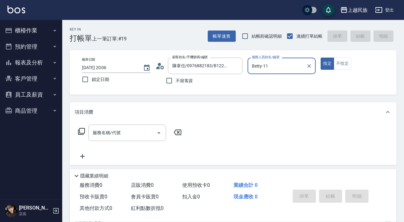
click at [320, 57] on button "指定" at bounding box center [326, 63] width 13 height 12
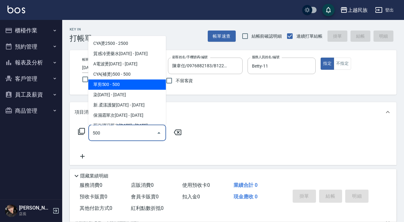
click at [151, 84] on span "單剪500 - 500" at bounding box center [127, 84] width 78 height 10
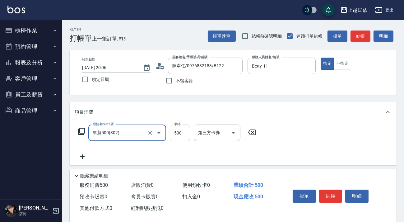
click at [184, 131] on input "500" at bounding box center [180, 132] width 20 height 17
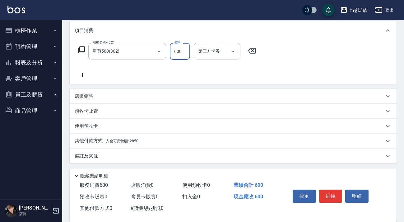
click at [135, 138] on p "其他付款方式 入金可用餘額: 2850" at bounding box center [107, 140] width 64 height 7
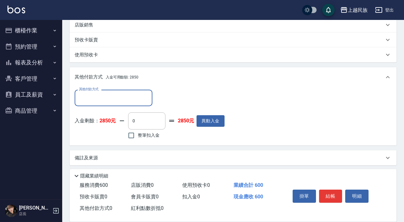
scroll to position [0, 0]
click at [153, 133] on span "整筆扣入金" at bounding box center [149, 135] width 22 height 7
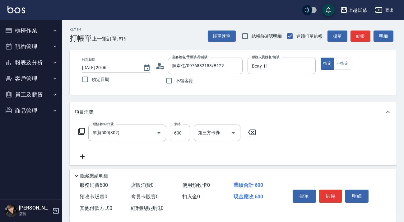
scroll to position [154, 0]
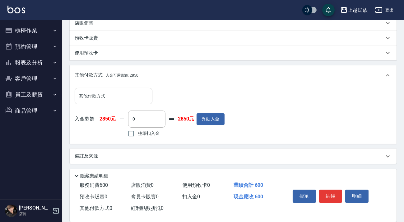
click at [158, 134] on span "整筆扣入金" at bounding box center [149, 133] width 22 height 7
click at [138, 134] on input "整筆扣入金" at bounding box center [131, 133] width 13 height 13
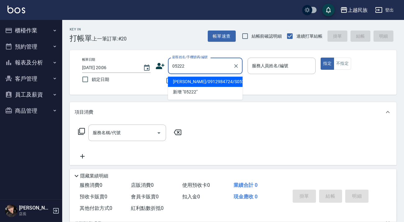
click at [214, 78] on li "[PERSON_NAME]/0912984724/S052221" at bounding box center [205, 81] width 75 height 10
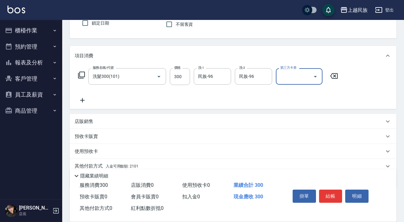
scroll to position [81, 0]
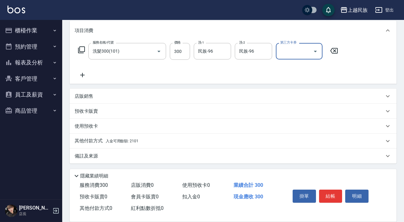
click at [151, 140] on div "其他付款方式 入金可用餘額: 2101" at bounding box center [229, 140] width 309 height 7
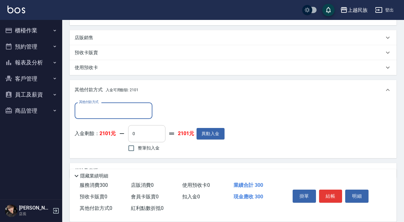
scroll to position [0, 0]
drag, startPoint x: 149, startPoint y: 148, endPoint x: 183, endPoint y: 144, distance: 34.3
click at [149, 149] on span "整筆扣入金" at bounding box center [149, 147] width 22 height 7
click at [138, 149] on input "整筆扣入金" at bounding box center [131, 147] width 13 height 13
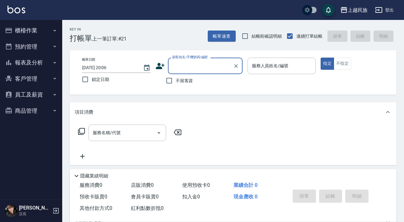
click at [180, 79] on span "不留客資" at bounding box center [184, 80] width 17 height 7
click at [176, 79] on input "不留客資" at bounding box center [168, 80] width 13 height 13
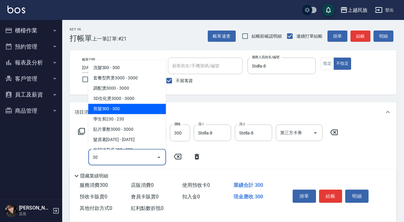
click at [112, 106] on span "剪髮300 - 300" at bounding box center [127, 108] width 78 height 10
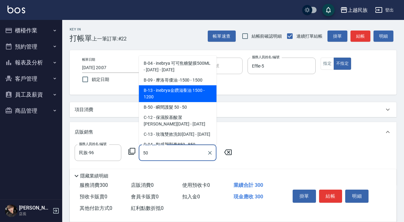
click at [180, 103] on span "B-50 - 瞬間護髮 50 - 50" at bounding box center [178, 107] width 78 height 10
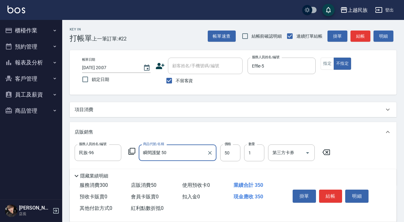
scroll to position [71, 0]
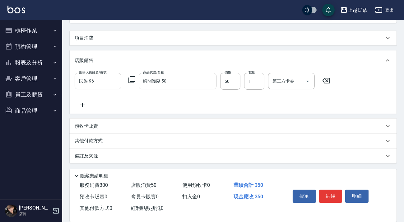
click at [119, 42] on div "項目消費" at bounding box center [233, 37] width 327 height 15
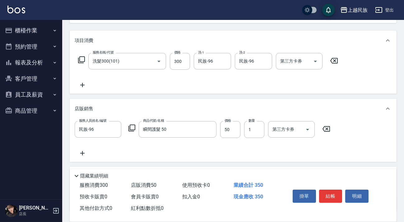
click at [82, 89] on div "服務名稱/代號 洗髮300(101) 服務名稱/代號 價格 300 價格 洗-1 民族-96 洗-1 洗-2 民族-96 洗-2 第三方卡券 第三方卡券" at bounding box center [233, 71] width 327 height 43
click at [82, 87] on icon at bounding box center [82, 85] width 4 height 4
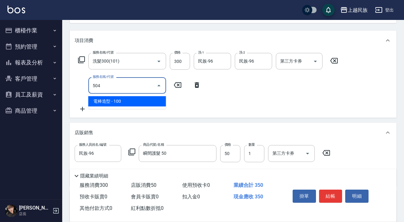
click at [102, 99] on span "電棒造型 - 100" at bounding box center [127, 101] width 78 height 10
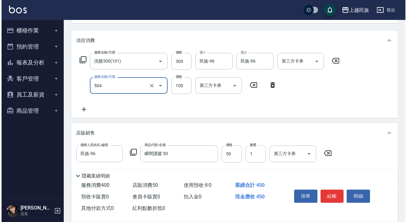
scroll to position [0, 0]
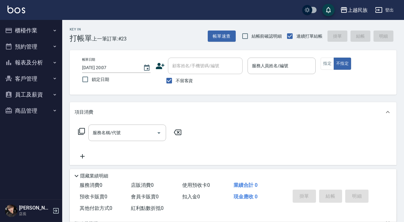
click at [180, 77] on label "不留客資" at bounding box center [177, 80] width 30 height 13
click at [176, 77] on input "不留客資" at bounding box center [168, 80] width 13 height 13
click at [184, 72] on div "顧客姓名/手機號碼/編號" at bounding box center [205, 65] width 75 height 16
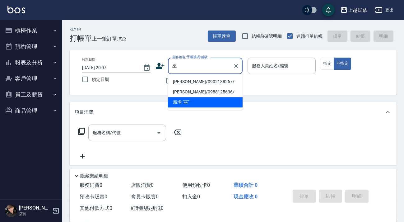
click at [197, 83] on li "[PERSON_NAME]/0902188267/" at bounding box center [205, 81] width 75 height 10
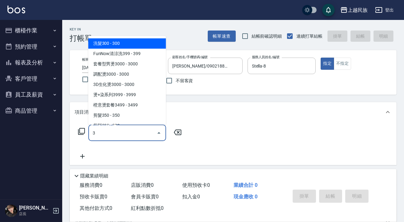
click at [129, 43] on span "洗髮300 - 300" at bounding box center [127, 43] width 78 height 10
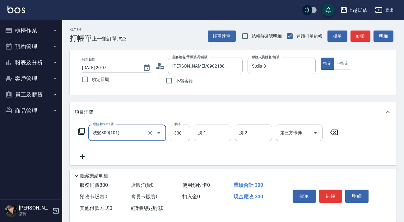
click at [202, 140] on div "洗-1" at bounding box center [212, 132] width 37 height 16
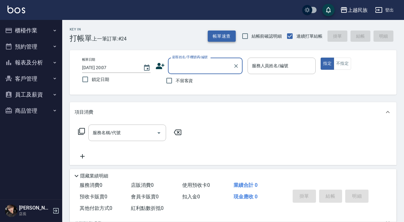
click at [226, 40] on button "帳單速查" at bounding box center [222, 35] width 28 height 11
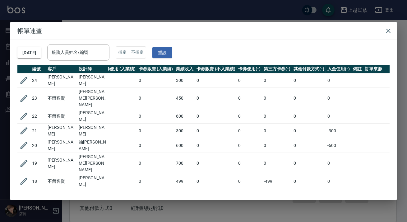
scroll to position [56, 90]
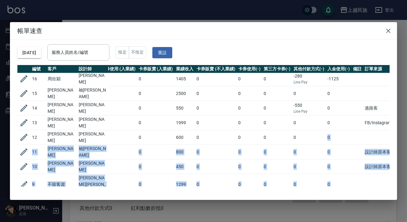
drag, startPoint x: 315, startPoint y: 180, endPoint x: 262, endPoint y: 180, distance: 53.4
click at [262, 180] on tbody "24 [PERSON_NAME] Y 300 300 0 0 0 300 0 0 0 0 0 23 不留客資 [PERSON_NAME][PERSON_NAM…" at bounding box center [161, 141] width 469 height 398
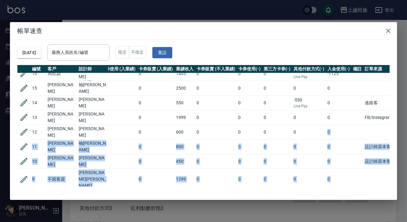
scroll to position [52, 90]
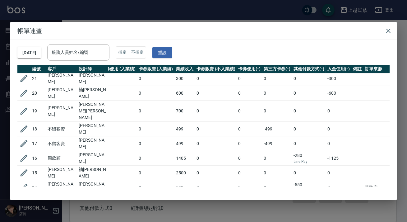
click at [330, 165] on td "0" at bounding box center [338, 172] width 25 height 15
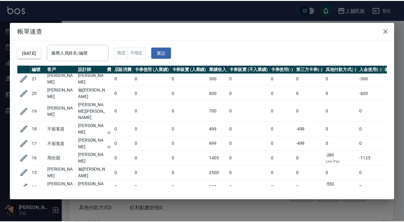
scroll to position [52, 0]
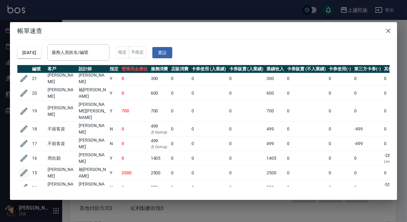
click at [25, 168] on icon "button" at bounding box center [23, 172] width 9 height 9
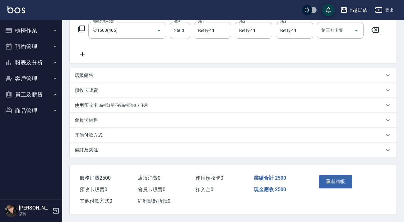
click at [270, 151] on div "備註及來源" at bounding box center [233, 149] width 327 height 15
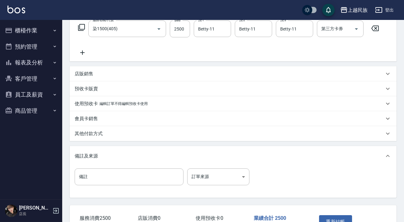
scroll to position [145, 0]
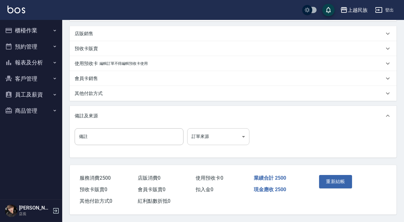
click at [238, 132] on body "上越民族 登出 櫃檯作業 打帳單 帳單列表 現金收支登錄 材料自購登錄 每日結帳 排班表 現場電腦打卡 預約管理 預約管理 單日預約紀錄 單週預約紀錄 報表及…" at bounding box center [202, 38] width 404 height 365
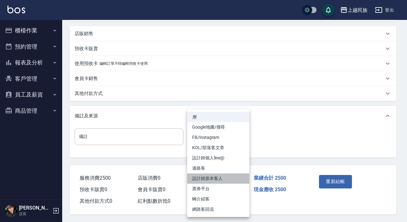
click at [230, 177] on li "設計師原本客人" at bounding box center [218, 178] width 62 height 10
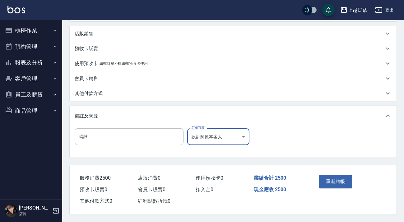
click at [332, 177] on button "重新結帳" at bounding box center [335, 181] width 33 height 13
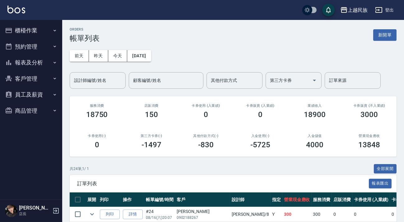
scroll to position [169, 0]
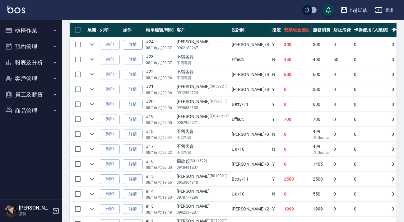
click at [132, 43] on link "詳情" at bounding box center [133, 45] width 20 height 10
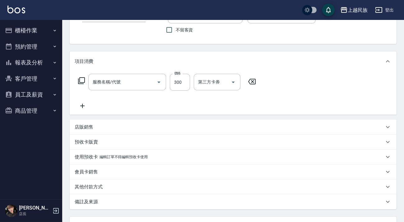
click at [257, 155] on div "使用預收卡 編輯訂單不得編輯預收卡使用" at bounding box center [229, 156] width 309 height 7
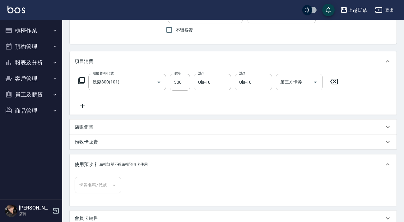
scroll to position [150, 0]
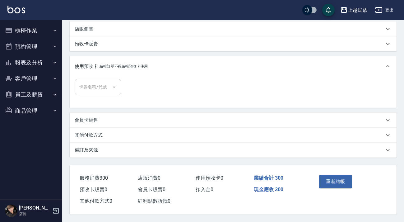
click at [267, 158] on div "Order detail 帳單詳細 (24) 帳單速查 帳單日期 [DATE] 20:07 顧客姓名/手機號碼/編號 [PERSON_NAME]/090218…" at bounding box center [232, 46] width 341 height 350
click at [272, 151] on div "備註及來源" at bounding box center [229, 150] width 309 height 7
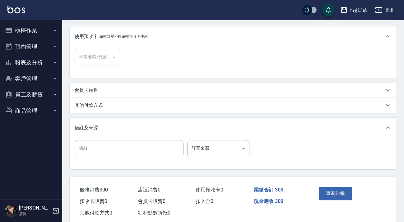
scroll to position [192, 0]
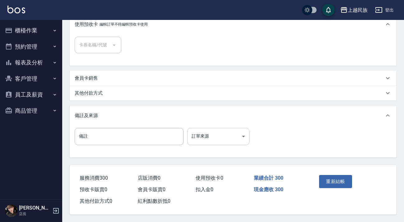
click at [246, 136] on body "上越民族 登出 櫃檯作業 打帳單 帳單列表 現金收支登錄 材料自購登錄 每日結帳 排班表 現場電腦打卡 預約管理 預約管理 單日預約紀錄 單週預約紀錄 報表及…" at bounding box center [202, 16] width 404 height 412
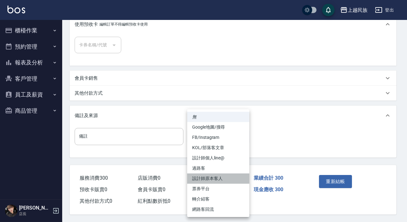
click at [231, 177] on li "設計師原本客人" at bounding box center [218, 178] width 62 height 10
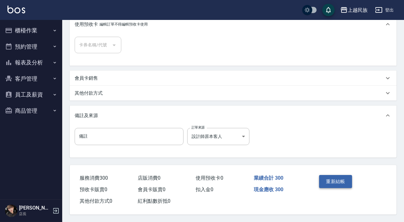
click at [341, 176] on button "重新結帳" at bounding box center [335, 181] width 33 height 13
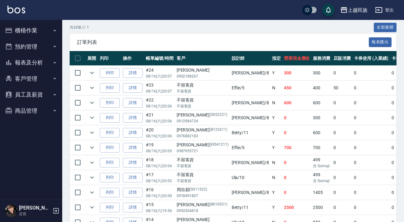
scroll to position [169, 0]
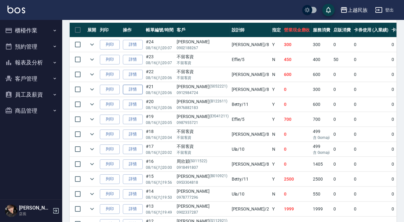
click at [131, 88] on link "詳情" at bounding box center [133, 90] width 20 height 10
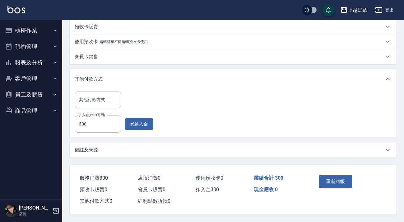
click at [262, 149] on div "備註及來源" at bounding box center [229, 149] width 309 height 7
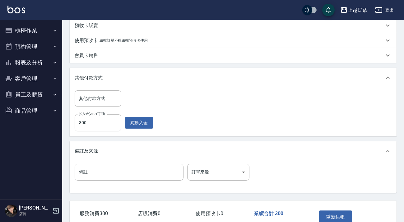
scroll to position [204, 0]
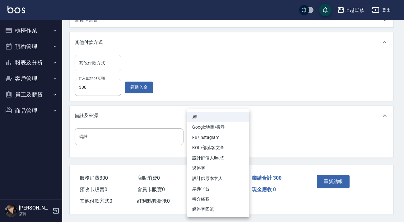
click at [243, 139] on body "上越民族 登出 櫃檯作業 打帳單 帳單列表 現金收支登錄 材料自購登錄 每日結帳 排班表 現場電腦打卡 預約管理 預約管理 單日預約紀錄 單週預約紀錄 報表及…" at bounding box center [202, 10] width 404 height 424
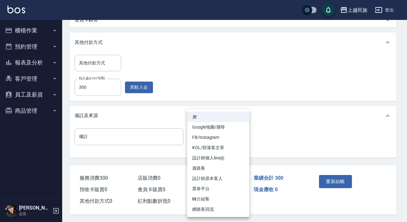
drag, startPoint x: 227, startPoint y: 175, endPoint x: 240, endPoint y: 176, distance: 12.5
click at [228, 175] on li "設計師原本客人" at bounding box center [218, 178] width 62 height 10
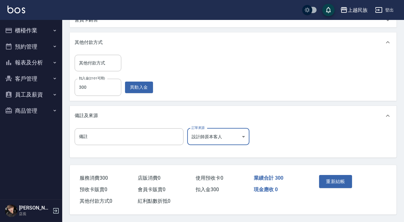
click at [348, 180] on button "重新結帳" at bounding box center [335, 181] width 33 height 13
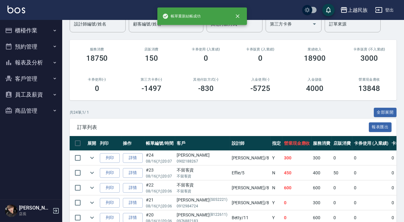
scroll to position [169, 0]
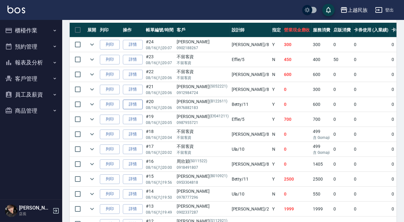
click at [131, 103] on link "詳情" at bounding box center [133, 104] width 20 height 10
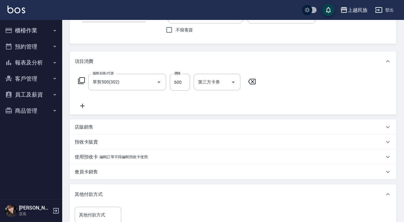
scroll to position [167, 0]
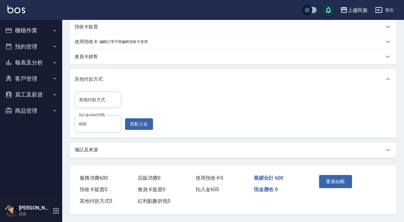
click at [281, 146] on div "備註及來源" at bounding box center [229, 149] width 309 height 7
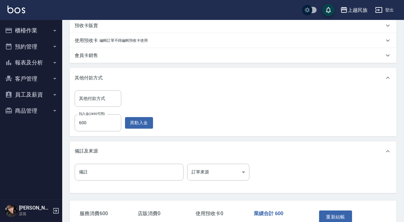
scroll to position [204, 0]
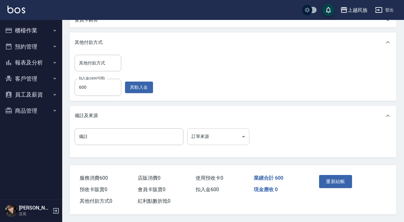
click at [246, 133] on body "上越民族 登出 櫃檯作業 打帳單 帳單列表 現金收支登錄 材料自購登錄 每日結帳 排班表 現場電腦打卡 預約管理 預約管理 單日預約紀錄 單週預約紀錄 報表及…" at bounding box center [202, 10] width 404 height 424
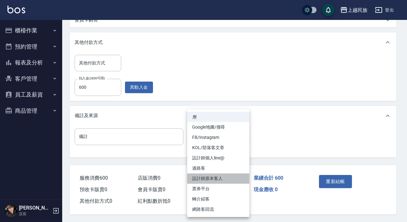
click at [229, 176] on li "設計師原本客人" at bounding box center [218, 178] width 62 height 10
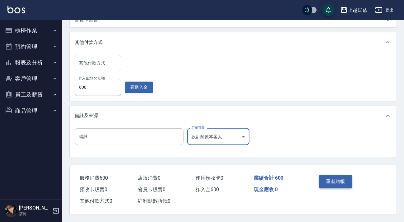
click at [340, 181] on button "重新結帳" at bounding box center [335, 181] width 33 height 13
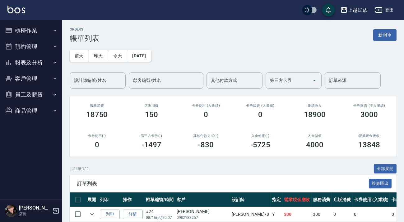
scroll to position [141, 0]
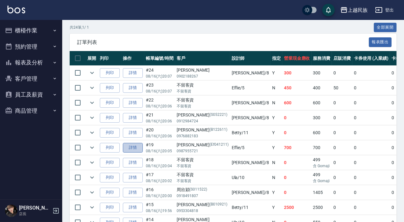
click at [135, 147] on link "詳情" at bounding box center [133, 148] width 20 height 10
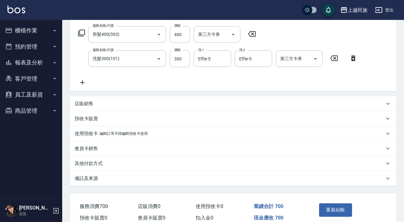
click at [290, 178] on div "備註及來源" at bounding box center [229, 178] width 309 height 7
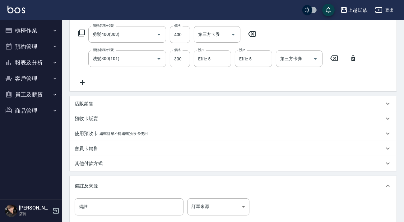
scroll to position [170, 0]
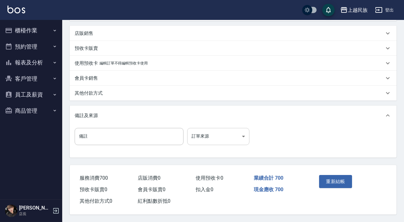
click at [236, 139] on body "上越民族 登出 櫃檯作業 打帳單 帳單列表 現金收支登錄 材料自購登錄 每日結帳 排班表 現場電腦打卡 預約管理 預約管理 單日預約紀錄 單週預約紀錄 報表及…" at bounding box center [202, 27] width 404 height 390
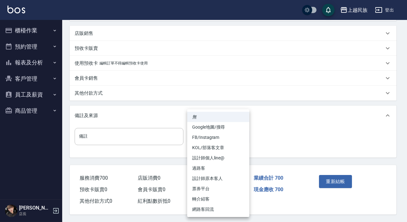
click at [222, 176] on li "設計師原本客人" at bounding box center [218, 178] width 62 height 10
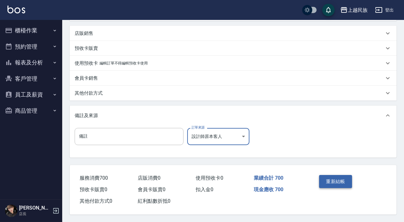
click at [342, 183] on button "重新結帳" at bounding box center [335, 181] width 33 height 13
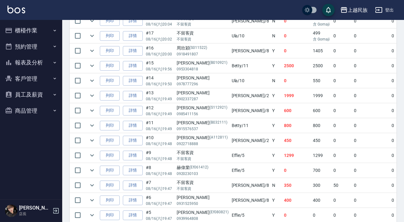
scroll to position [226, 0]
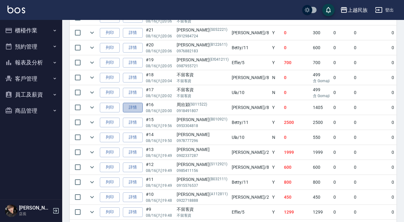
click at [141, 108] on link "詳情" at bounding box center [133, 108] width 20 height 10
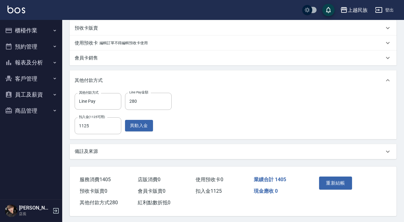
click at [302, 159] on div "備註及來源" at bounding box center [233, 151] width 327 height 15
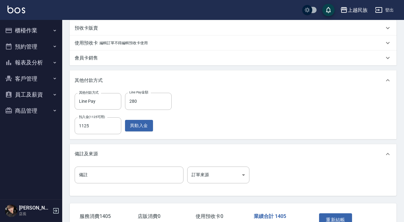
scroll to position [232, 0]
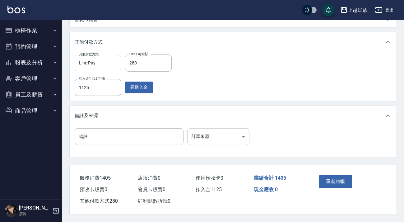
drag, startPoint x: 253, startPoint y: 141, endPoint x: 243, endPoint y: 139, distance: 10.5
click at [252, 141] on div "備註 備註 訂單來源 ​ 訂單來源" at bounding box center [233, 140] width 317 height 24
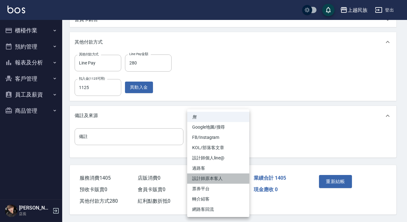
click at [234, 180] on li "設計師原本客人" at bounding box center [218, 178] width 62 height 10
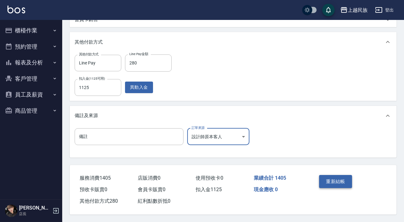
click at [332, 177] on button "重新結帳" at bounding box center [335, 181] width 33 height 13
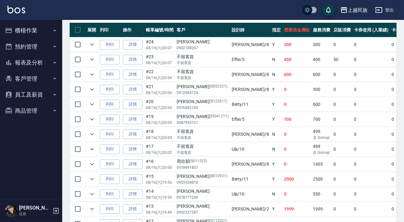
scroll to position [198, 0]
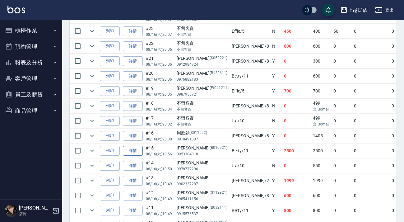
click at [136, 150] on link "詳情" at bounding box center [133, 151] width 20 height 10
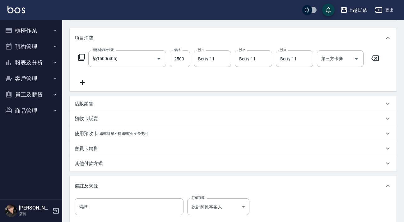
scroll to position [140, 0]
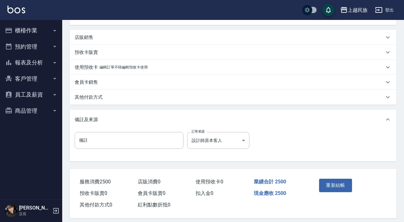
click at [15, 10] on img at bounding box center [16, 10] width 18 height 8
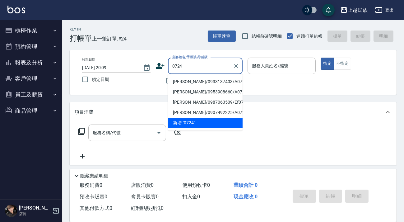
drag, startPoint x: 198, startPoint y: 80, endPoint x: 204, endPoint y: 80, distance: 6.2
click at [198, 80] on li "[PERSON_NAME]/0933137403/A072411" at bounding box center [205, 81] width 75 height 10
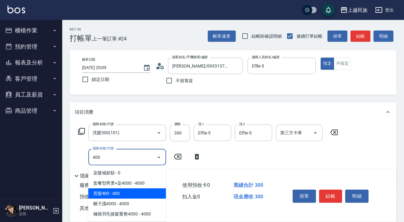
click at [141, 194] on span "剪髮400 - 400" at bounding box center [127, 193] width 78 height 10
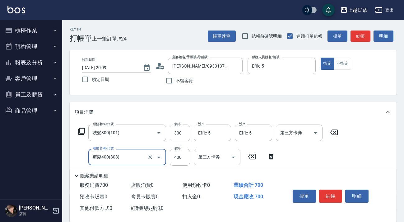
scroll to position [106, 0]
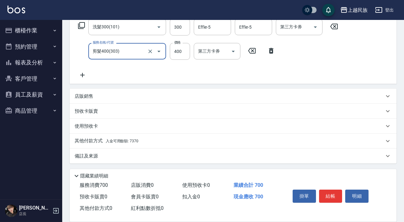
click at [173, 136] on div "其他付款方式 入金可用餘額: 7370" at bounding box center [233, 140] width 327 height 15
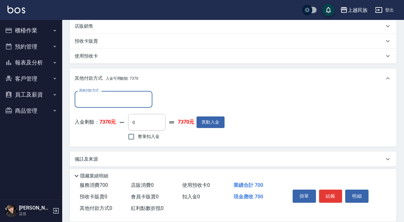
scroll to position [0, 0]
click at [148, 135] on span "整筆扣入金" at bounding box center [149, 136] width 22 height 7
click at [138, 135] on input "整筆扣入金" at bounding box center [131, 136] width 13 height 13
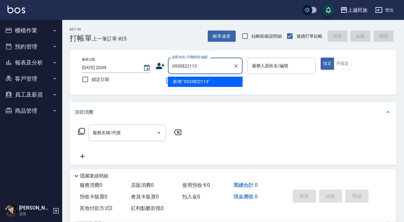
click at [222, 84] on li "新增 "0933822113"" at bounding box center [205, 81] width 75 height 10
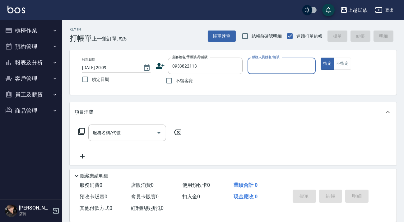
click at [158, 68] on icon at bounding box center [160, 66] width 9 height 6
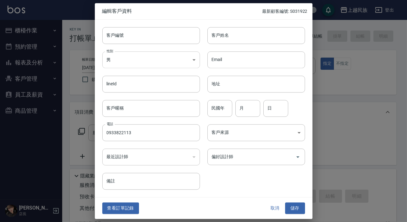
click at [192, 54] on body "上越民族 登出 櫃檯作業 打帳單 帳單列表 現金收支登錄 材料自購登錄 每日結帳 排班表 現場電腦打卡 預約管理 預約管理 單日預約紀錄 單週預約紀錄 報表及…" at bounding box center [203, 151] width 407 height 303
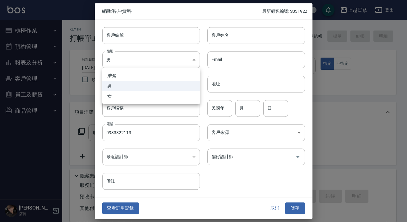
click at [171, 93] on li "女" at bounding box center [151, 96] width 98 height 10
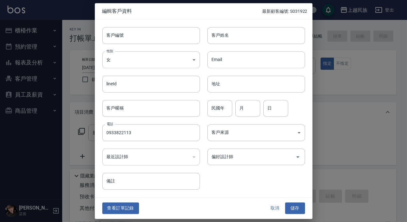
click at [219, 45] on div "Email Email" at bounding box center [252, 56] width 105 height 24
click at [234, 35] on input "客戶姓名" at bounding box center [256, 35] width 98 height 17
click at [282, 140] on div "客戶編號 客戶編號 客戶姓名 [PERSON_NAME] 客戶姓名 性別 女 [DEMOGRAPHIC_DATA] 性別 Email Email lineId…" at bounding box center [200, 105] width 210 height 170
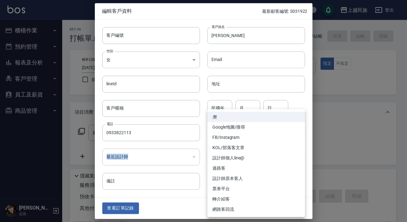
click at [281, 138] on body "上越民族 登出 櫃檯作業 打帳單 帳單列表 現金收支登錄 材料自購登錄 每日結帳 排班表 現場電腦打卡 預約管理 預約管理 單日預約紀錄 單週預約紀錄 報表及…" at bounding box center [203, 151] width 407 height 303
click at [181, 184] on div at bounding box center [203, 111] width 407 height 222
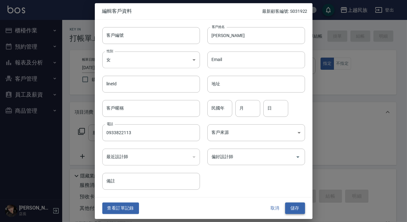
click at [285, 205] on button "儲存" at bounding box center [295, 207] width 20 height 11
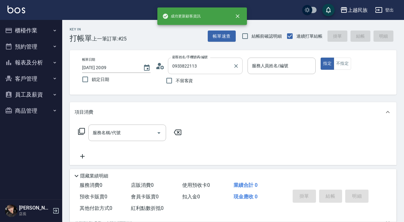
click at [201, 67] on input "0933822113" at bounding box center [201, 65] width 60 height 11
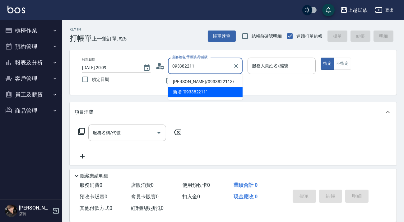
click at [204, 80] on li "[PERSON_NAME]/0933822113/" at bounding box center [205, 81] width 75 height 10
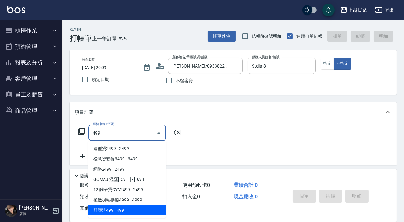
drag, startPoint x: 145, startPoint y: 211, endPoint x: 188, endPoint y: 187, distance: 49.1
click at [145, 211] on span "舒壓洗499 - 499" at bounding box center [127, 210] width 78 height 10
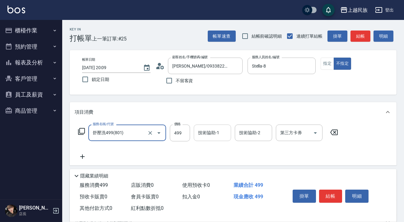
click at [222, 136] on input "技術協助-1" at bounding box center [212, 132] width 32 height 11
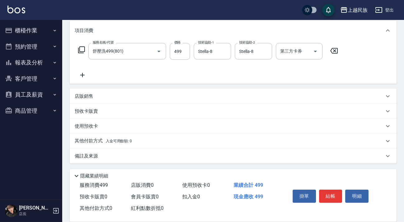
click at [225, 156] on div "備註及來源" at bounding box center [229, 156] width 309 height 7
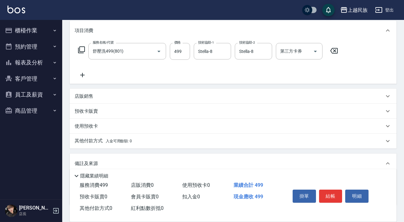
scroll to position [122, 0]
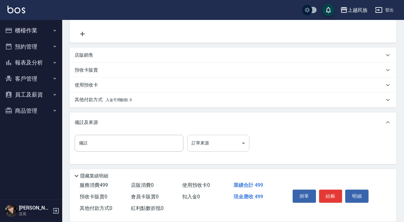
click at [239, 141] on body "上越民族 登出 櫃檯作業 打帳單 帳單列表 現金收支登錄 材料自購登錄 每日結帳 排班表 現場電腦打卡 預約管理 預約管理 單日預約紀錄 單週預約紀錄 報表及…" at bounding box center [202, 50] width 404 height 345
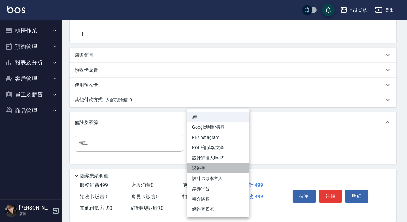
click at [219, 167] on li "過路客" at bounding box center [218, 168] width 62 height 10
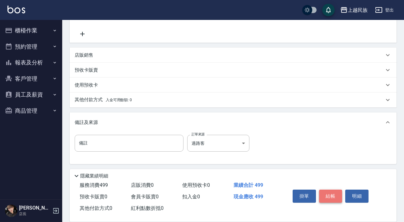
click at [327, 193] on button "結帳" at bounding box center [330, 195] width 23 height 13
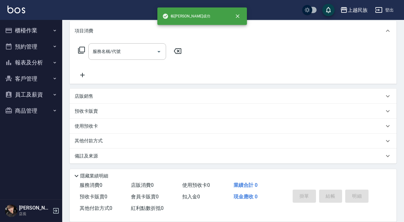
scroll to position [0, 0]
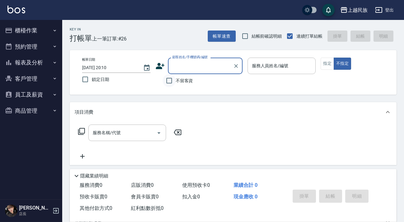
click at [168, 77] on input "不留客資" at bounding box center [168, 80] width 13 height 13
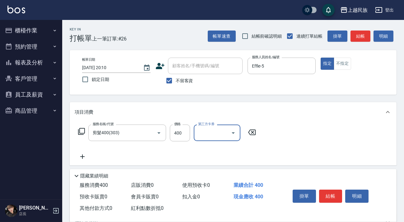
click at [182, 121] on div "項目消費" at bounding box center [233, 112] width 327 height 20
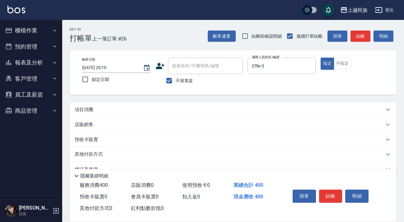
click at [196, 116] on div "項目消費" at bounding box center [233, 109] width 327 height 15
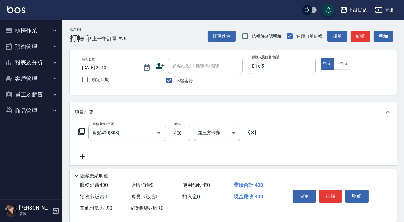
click at [180, 137] on input "400" at bounding box center [180, 132] width 20 height 17
click at [328, 193] on button "結帳" at bounding box center [330, 195] width 23 height 13
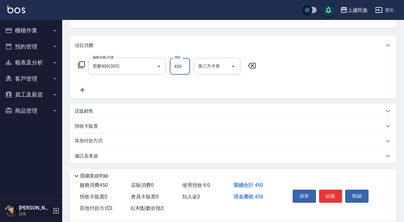
click at [127, 137] on div "其他付款方式" at bounding box center [229, 140] width 309 height 7
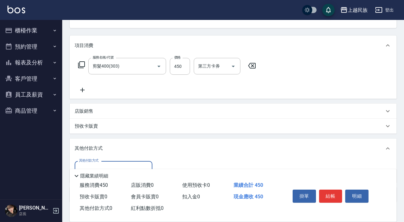
scroll to position [105, 0]
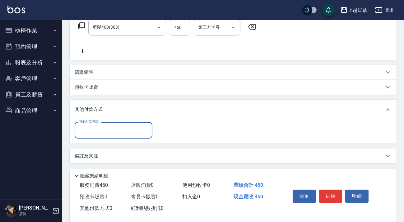
click at [137, 127] on input "其他付款方式" at bounding box center [113, 130] width 72 height 11
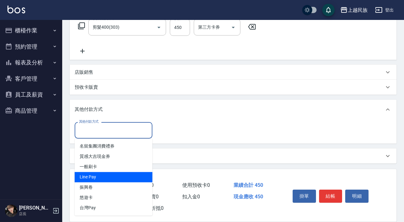
click at [122, 180] on span "Line Pay" at bounding box center [114, 177] width 78 height 10
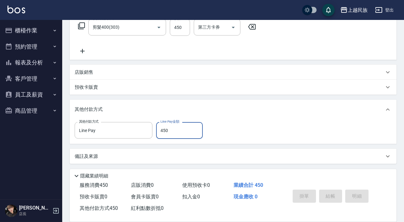
scroll to position [0, 0]
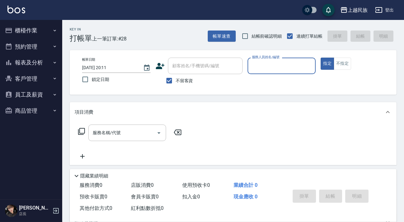
click at [43, 64] on button "報表及分析" at bounding box center [30, 62] width 57 height 16
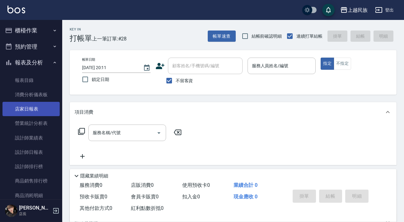
click at [35, 108] on link "店家日報表" at bounding box center [30, 109] width 57 height 14
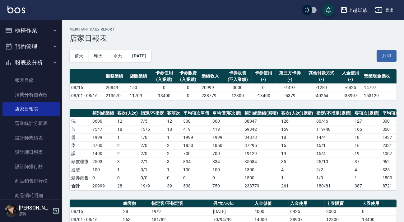
click at [21, 29] on button "櫃檯作業" at bounding box center [30, 30] width 57 height 16
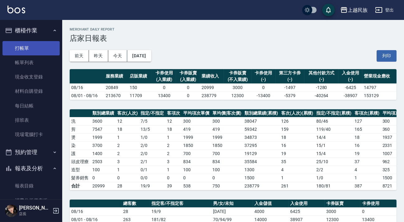
click at [17, 45] on link "打帳單" at bounding box center [30, 48] width 57 height 14
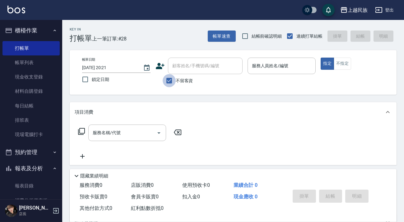
click at [167, 79] on input "不留客資" at bounding box center [168, 80] width 13 height 13
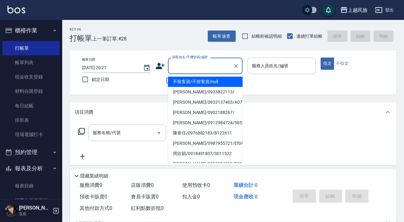
click at [186, 65] on input "顧客姓名/手機號碼/編號" at bounding box center [201, 65] width 60 height 11
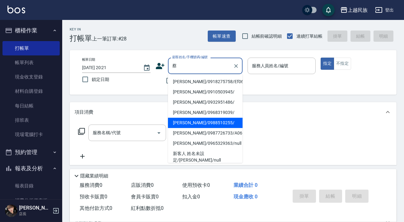
click at [190, 122] on li "[PERSON_NAME]/0988510255/" at bounding box center [205, 122] width 75 height 10
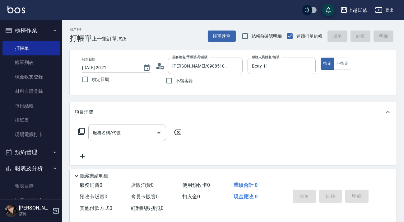
click at [159, 66] on icon at bounding box center [159, 65] width 9 height 9
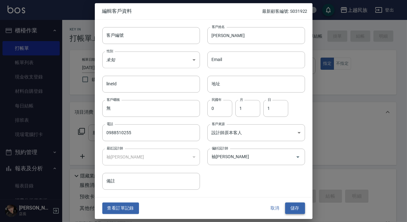
click at [293, 208] on button "儲存" at bounding box center [295, 207] width 20 height 11
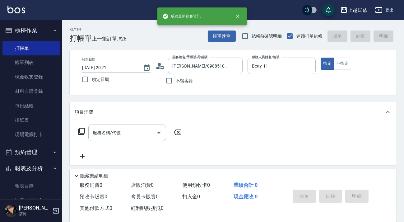
click at [82, 129] on icon at bounding box center [81, 130] width 7 height 7
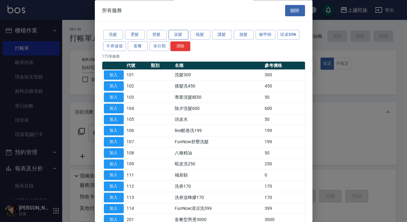
click at [175, 34] on button "染髮" at bounding box center [178, 35] width 20 height 10
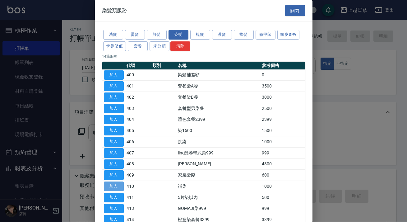
click at [120, 181] on button "加入" at bounding box center [114, 186] width 20 height 10
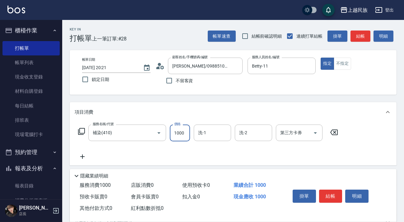
click at [185, 129] on input "1000" at bounding box center [180, 132] width 20 height 17
click at [81, 130] on icon at bounding box center [81, 130] width 7 height 7
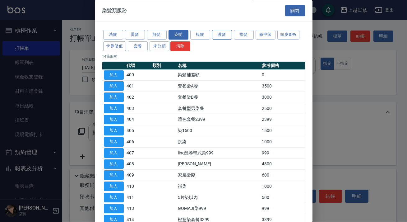
click at [219, 34] on button "護髮" at bounding box center [222, 35] width 20 height 10
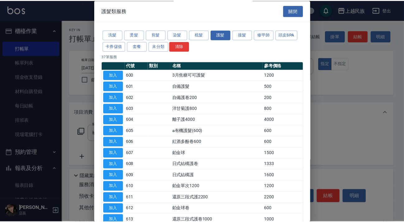
scroll to position [113, 0]
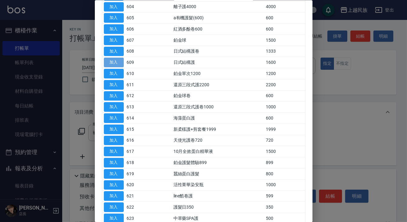
click at [109, 62] on button "加入" at bounding box center [114, 62] width 20 height 10
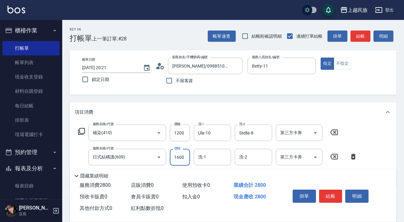
click at [187, 156] on input "1600" at bounding box center [180, 157] width 20 height 17
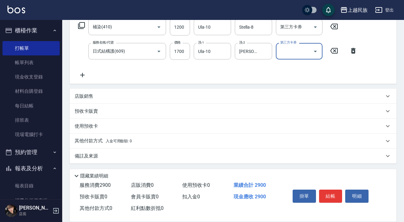
click at [87, 138] on p "其他付款方式 入金可用餘額: 0" at bounding box center [103, 140] width 57 height 7
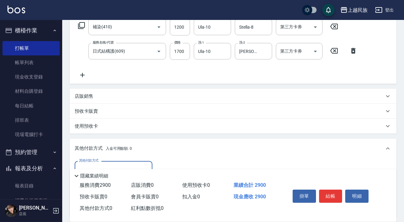
scroll to position [134, 0]
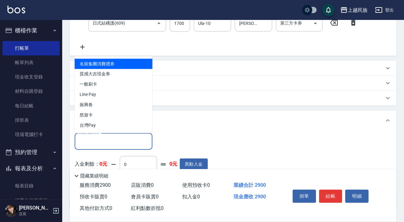
click at [96, 143] on input "其他付款方式" at bounding box center [113, 140] width 72 height 11
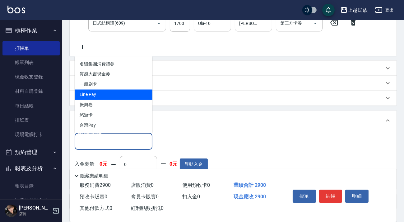
click at [94, 95] on span "Line Pay" at bounding box center [114, 94] width 78 height 10
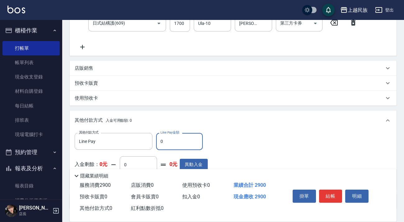
click at [172, 139] on input "0" at bounding box center [179, 141] width 47 height 17
click at [278, 148] on div "其他付款方式 Line Pay 其他付款方式 Line Pay金額 2900 Line Pay金額 入金剩餘： 0元 0 ​ 整筆扣入金 0元 異動入金" at bounding box center [233, 158] width 317 height 51
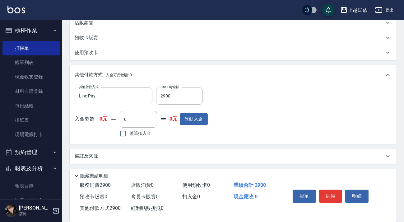
click at [98, 154] on p "備註及來源" at bounding box center [86, 156] width 23 height 7
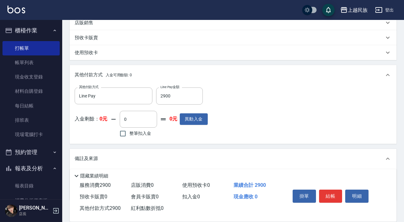
scroll to position [216, 0]
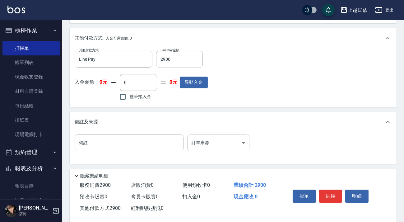
click at [242, 141] on body "上越民族 登出 櫃檯作業 打帳單 帳單列表 現金收支登錄 材料自購登錄 每日結帳 排班表 現場電腦打卡 預約管理 預約管理 單日預約紀錄 單週預約紀錄 報表及…" at bounding box center [202, 2] width 404 height 437
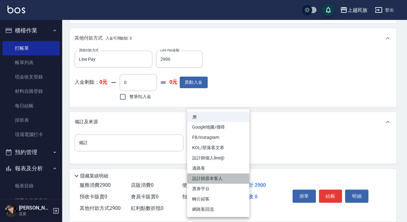
click at [208, 178] on li "設計師原本客人" at bounding box center [218, 178] width 62 height 10
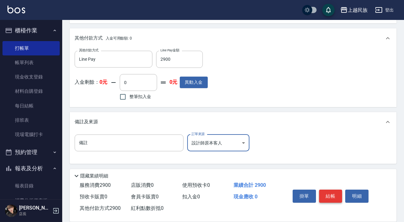
click at [323, 194] on button "結帳" at bounding box center [330, 195] width 23 height 13
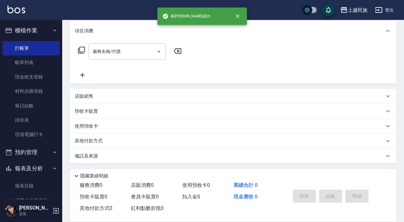
scroll to position [0, 0]
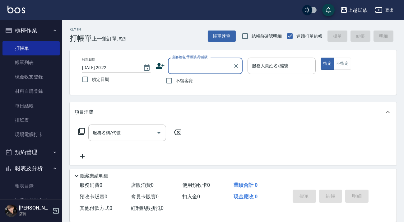
click at [51, 34] on button "櫃檯作業" at bounding box center [30, 30] width 57 height 16
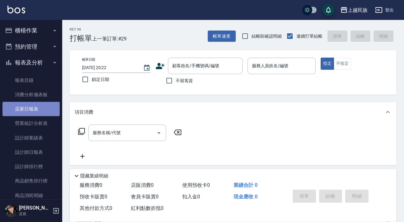
click at [31, 106] on link "店家日報表" at bounding box center [30, 109] width 57 height 14
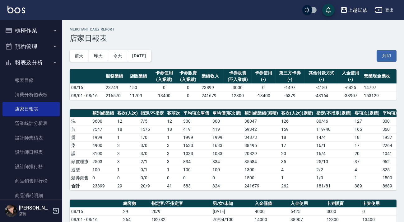
click at [44, 33] on button "櫃檯作業" at bounding box center [30, 30] width 57 height 16
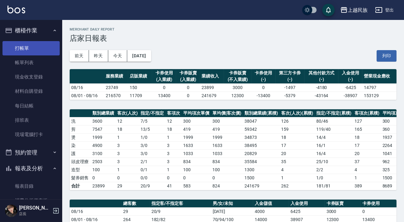
click at [45, 55] on link "打帳單" at bounding box center [30, 48] width 57 height 14
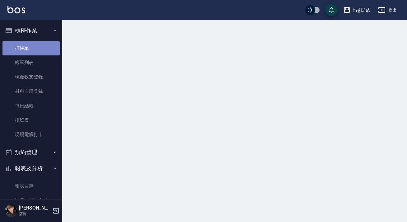
click at [46, 48] on link "打帳單" at bounding box center [30, 48] width 57 height 14
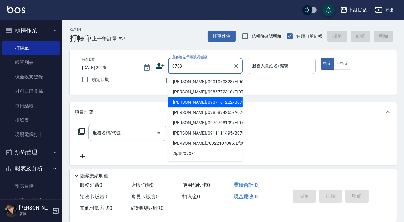
click at [218, 102] on li "[PERSON_NAME]/0937101222/B070822" at bounding box center [205, 102] width 75 height 10
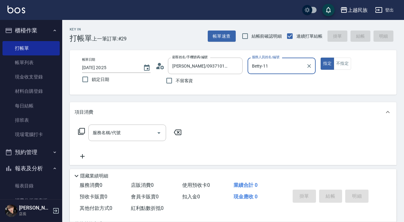
click at [320, 57] on button "指定" at bounding box center [326, 63] width 13 height 12
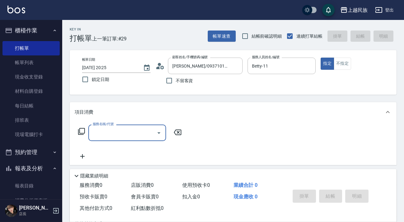
scroll to position [83, 0]
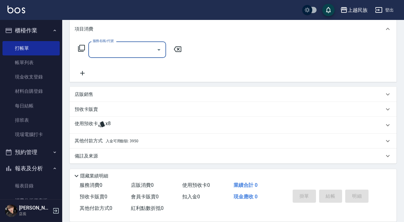
click at [171, 143] on div "其他付款方式 入金可用餘額: 3950" at bounding box center [229, 140] width 309 height 7
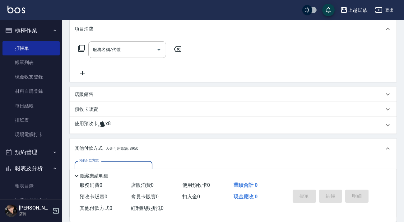
scroll to position [156, 0]
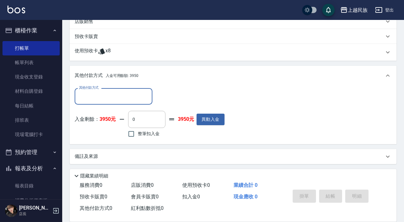
click at [145, 100] on input "其他付款方式" at bounding box center [113, 96] width 72 height 11
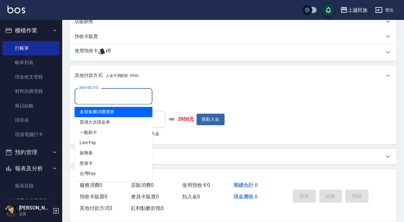
click at [174, 91] on div "其他付款方式 其他付款方式" at bounding box center [150, 96] width 150 height 16
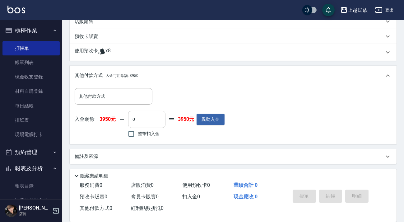
click at [151, 112] on input "0" at bounding box center [146, 119] width 37 height 17
click at [146, 121] on input "0" at bounding box center [146, 119] width 37 height 17
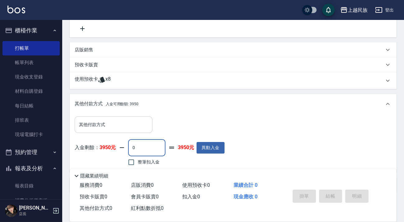
scroll to position [0, 0]
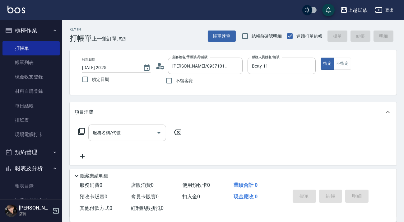
click at [99, 135] on div "服務名稱/代號 服務名稱/代號" at bounding box center [127, 132] width 78 height 16
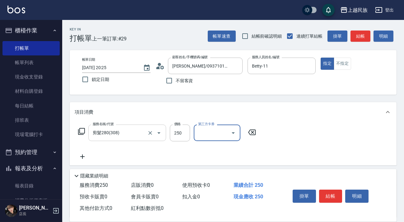
scroll to position [85, 0]
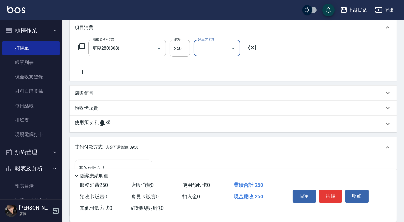
click at [137, 121] on div "使用預收卡 x8" at bounding box center [229, 123] width 309 height 9
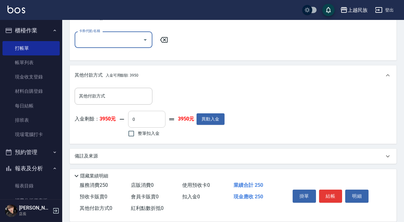
scroll to position [0, 0]
click at [143, 39] on icon "Open" at bounding box center [144, 39] width 7 height 7
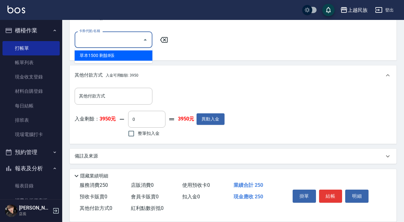
click at [139, 54] on div "草本1500 剩餘8張" at bounding box center [114, 55] width 78 height 10
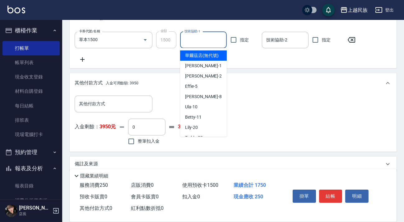
click at [216, 39] on input "技術協助-1" at bounding box center [203, 39] width 41 height 11
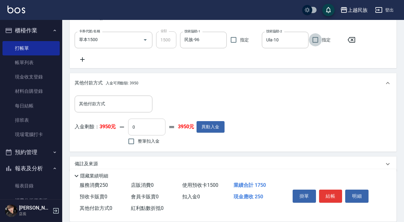
click at [143, 133] on div "0 ​ 整筆扣入金" at bounding box center [146, 126] width 37 height 17
click at [145, 128] on input "0" at bounding box center [146, 126] width 37 height 17
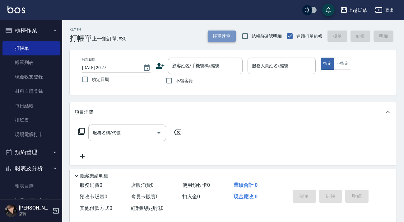
click at [227, 40] on button "帳單速查" at bounding box center [222, 35] width 28 height 11
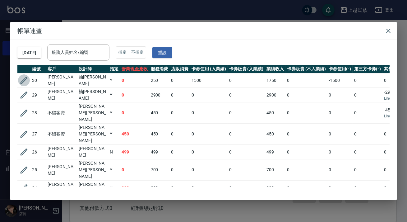
click at [25, 81] on icon "button" at bounding box center [23, 79] width 9 height 9
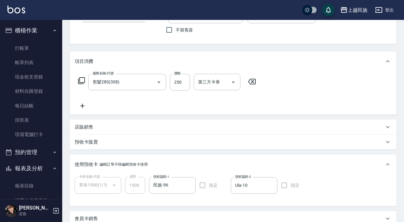
scroll to position [213, 0]
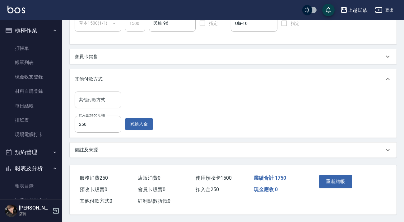
click at [277, 148] on div "備註及來源" at bounding box center [229, 149] width 309 height 7
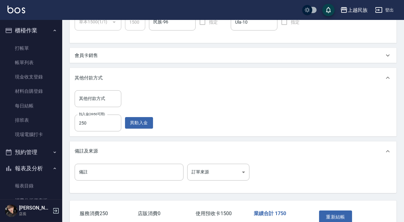
scroll to position [250, 0]
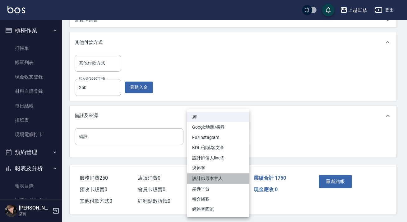
click at [226, 176] on li "設計師原本客人" at bounding box center [218, 178] width 62 height 10
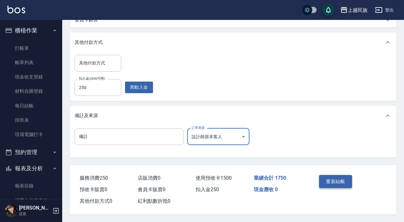
click at [334, 177] on button "重新結帳" at bounding box center [335, 181] width 33 height 13
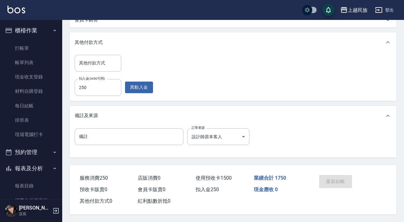
scroll to position [109, 0]
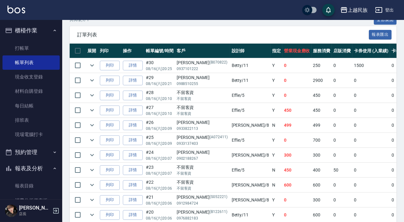
scroll to position [113, 0]
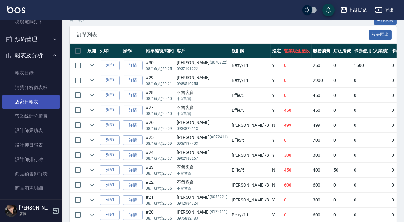
click at [34, 99] on link "店家日報表" at bounding box center [30, 101] width 57 height 14
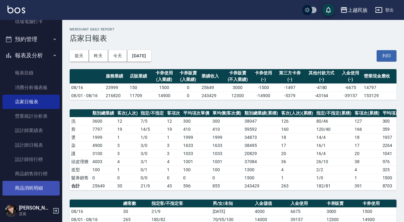
scroll to position [198, 0]
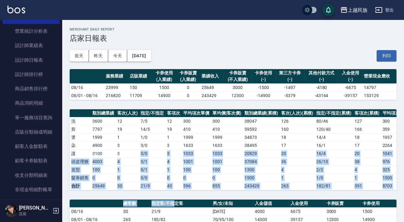
drag, startPoint x: 162, startPoint y: 187, endPoint x: 172, endPoint y: 204, distance: 19.5
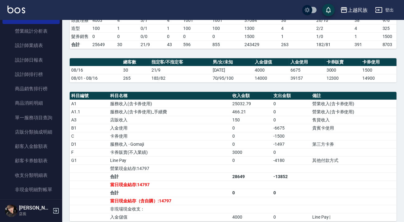
click at [155, 154] on td "卡券販賣(不入業績)" at bounding box center [169, 152] width 122 height 8
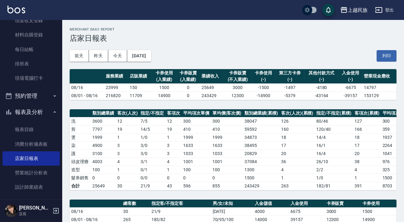
scroll to position [0, 0]
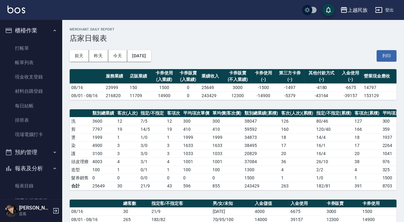
click at [19, 8] on img at bounding box center [16, 10] width 18 height 8
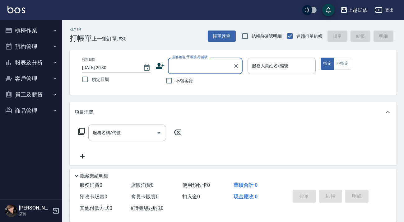
click at [34, 28] on button "櫃檯作業" at bounding box center [30, 30] width 57 height 16
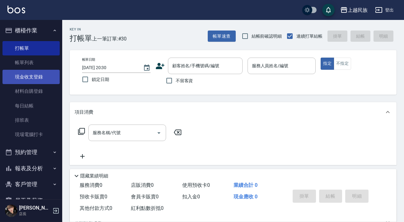
click at [39, 80] on link "現金收支登錄" at bounding box center [30, 77] width 57 height 14
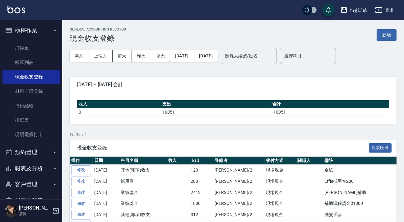
drag, startPoint x: 385, startPoint y: 33, endPoint x: 362, endPoint y: 52, distance: 29.8
click at [384, 33] on button "新增" at bounding box center [386, 34] width 20 height 11
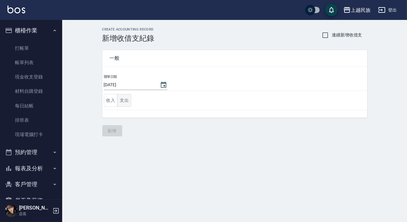
drag, startPoint x: 129, startPoint y: 103, endPoint x: 126, endPoint y: 103, distance: 3.1
click at [128, 103] on button "支出" at bounding box center [124, 100] width 14 height 13
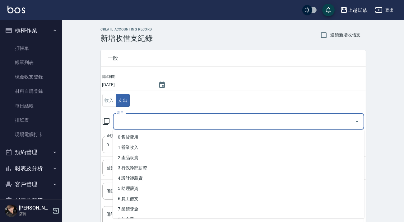
drag, startPoint x: 163, startPoint y: 121, endPoint x: 191, endPoint y: 112, distance: 28.8
click at [163, 121] on input "科目" at bounding box center [234, 121] width 236 height 11
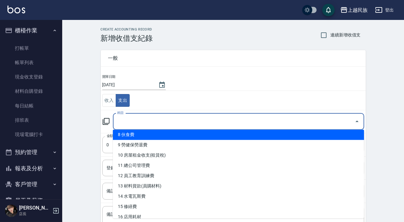
scroll to position [28, 0]
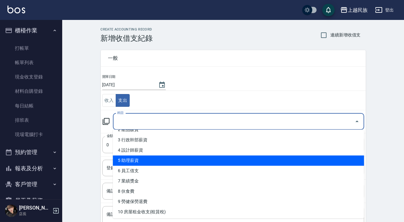
click at [158, 161] on li "5 助理薪資" at bounding box center [238, 160] width 251 height 10
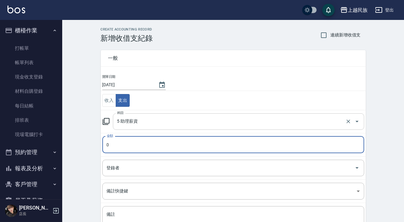
click at [175, 123] on input "5 助理薪資" at bounding box center [230, 121] width 228 height 11
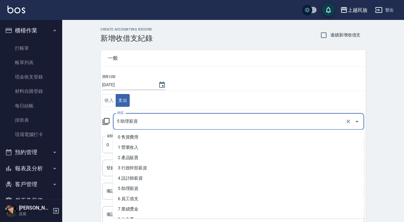
click at [81, 122] on div "CREATE ACCOUNTING RECORD 新增收借支紀錄 連續新增收借支 一般 開單日期 [DATE] 收入 支出 科目 5 助理薪資 科目 金額 0…" at bounding box center [232, 147] width 341 height 254
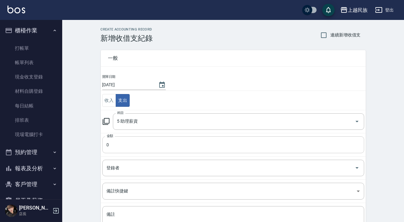
click at [116, 141] on input "0" at bounding box center [233, 144] width 262 height 17
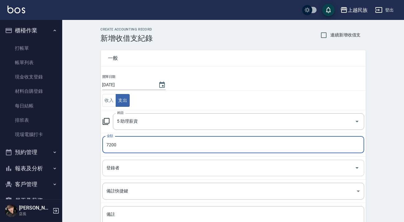
click at [127, 166] on input "登錄者" at bounding box center [228, 167] width 247 height 11
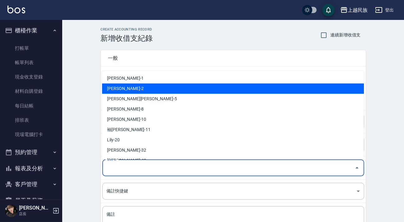
click at [148, 88] on li "[PERSON_NAME]-2" at bounding box center [233, 88] width 262 height 10
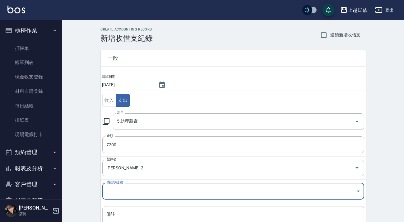
scroll to position [53, 0]
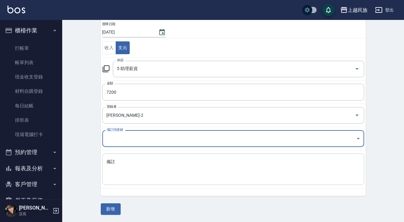
click at [137, 162] on textarea "備註" at bounding box center [233, 168] width 253 height 21
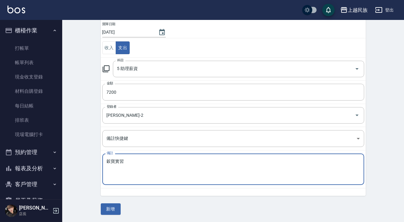
click at [116, 159] on textarea "穀寶實習" at bounding box center [233, 168] width 253 height 21
click at [130, 158] on div "穀保實習 x 備註" at bounding box center [233, 168] width 262 height 31
click at [125, 162] on textarea "穀保實習" at bounding box center [233, 168] width 253 height 21
click at [122, 160] on textarea "穀保實習[PERSON_NAME]" at bounding box center [233, 168] width 253 height 21
click at [115, 208] on button "新增" at bounding box center [111, 208] width 20 height 11
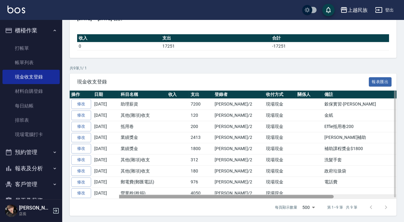
drag, startPoint x: 271, startPoint y: 195, endPoint x: 209, endPoint y: 195, distance: 61.8
click at [209, 195] on div at bounding box center [202, 195] width 264 height 3
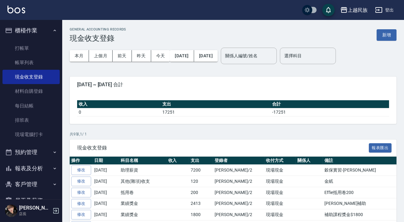
click at [36, 168] on button "報表及分析" at bounding box center [30, 168] width 57 height 16
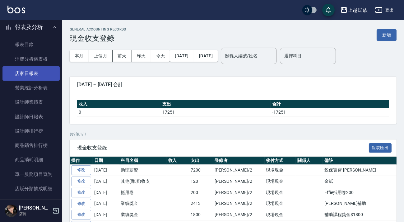
click at [41, 71] on link "店家日報表" at bounding box center [30, 73] width 57 height 14
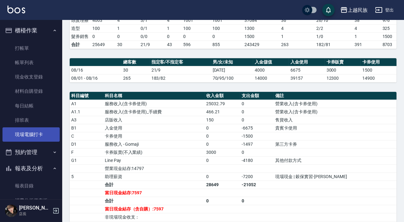
click at [34, 136] on link "現場電腦打卡" at bounding box center [30, 134] width 57 height 14
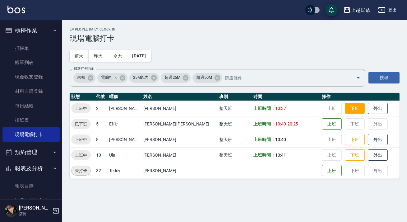
click at [345, 110] on button "下班" at bounding box center [355, 108] width 20 height 11
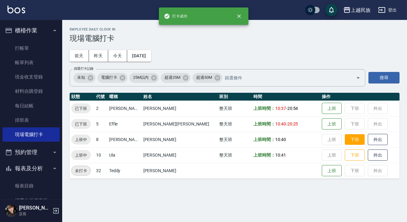
click at [345, 136] on button "下班" at bounding box center [355, 139] width 20 height 11
click at [345, 155] on button "下班" at bounding box center [355, 154] width 20 height 11
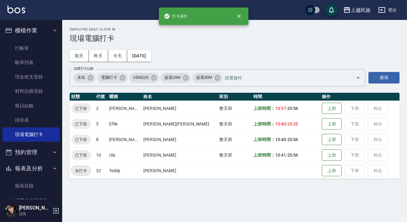
click at [391, 11] on button "登出" at bounding box center [387, 9] width 24 height 11
